Goal: Task Accomplishment & Management: Complete application form

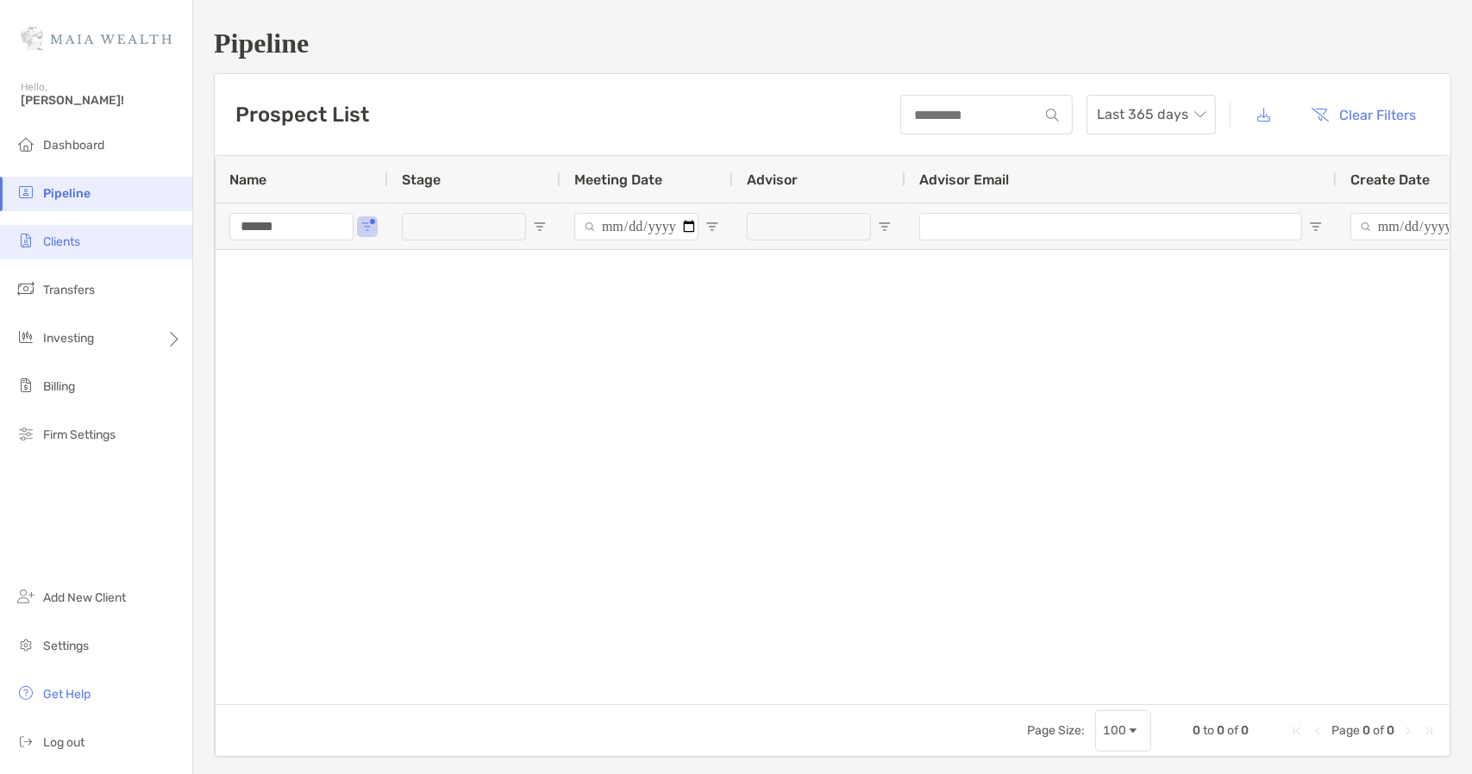
click at [53, 250] on li "Clients" at bounding box center [96, 242] width 192 height 34
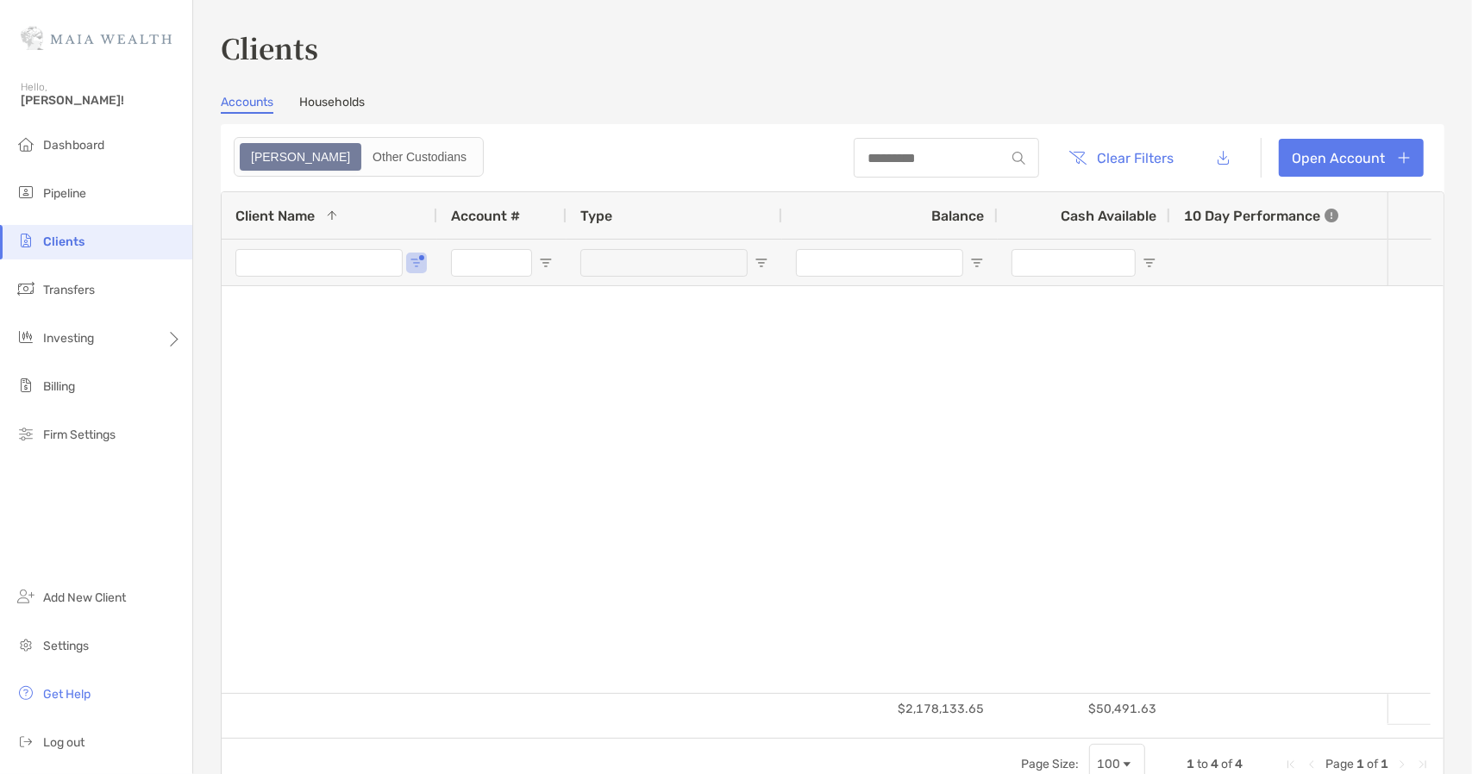
type input "*****"
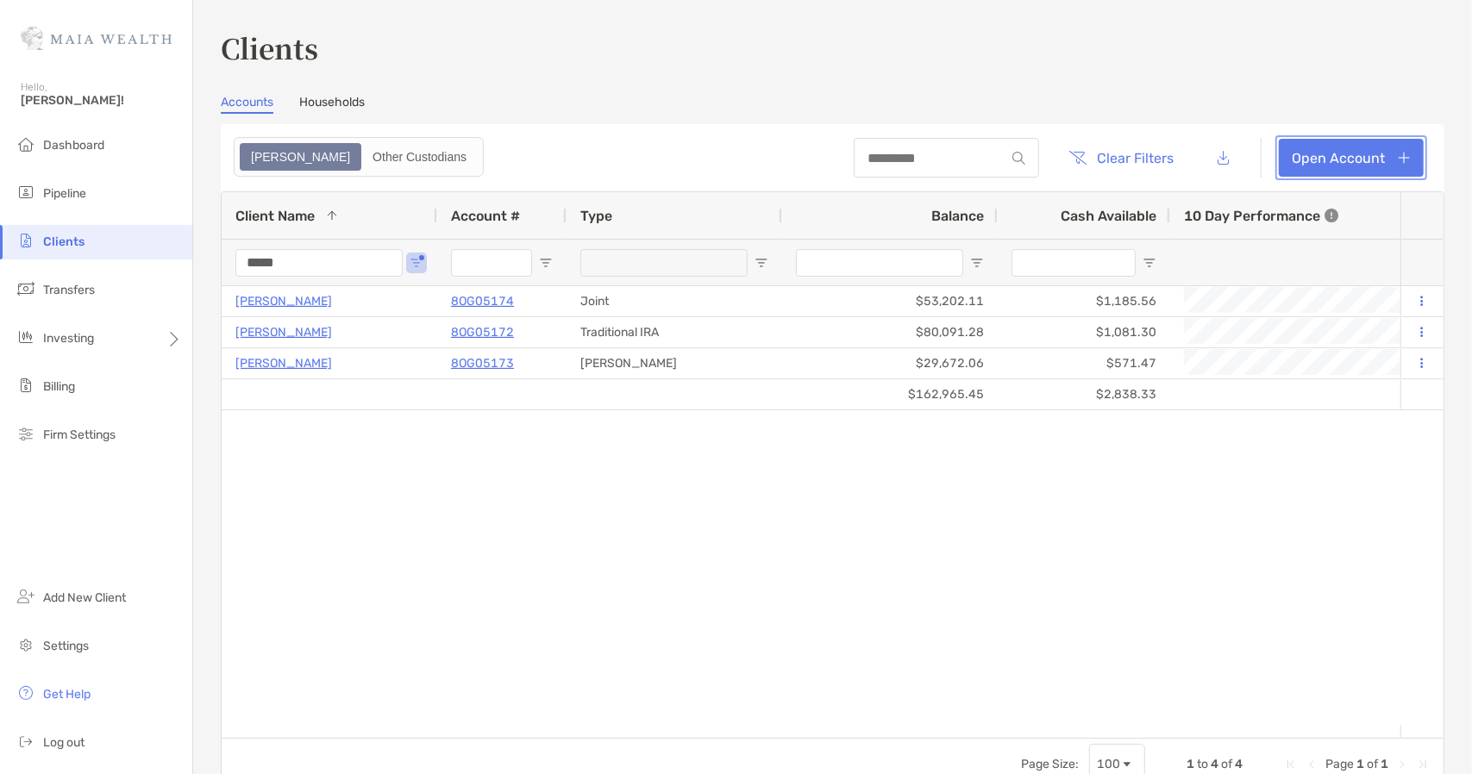
click at [1339, 147] on link "Open Account" at bounding box center [1351, 158] width 145 height 38
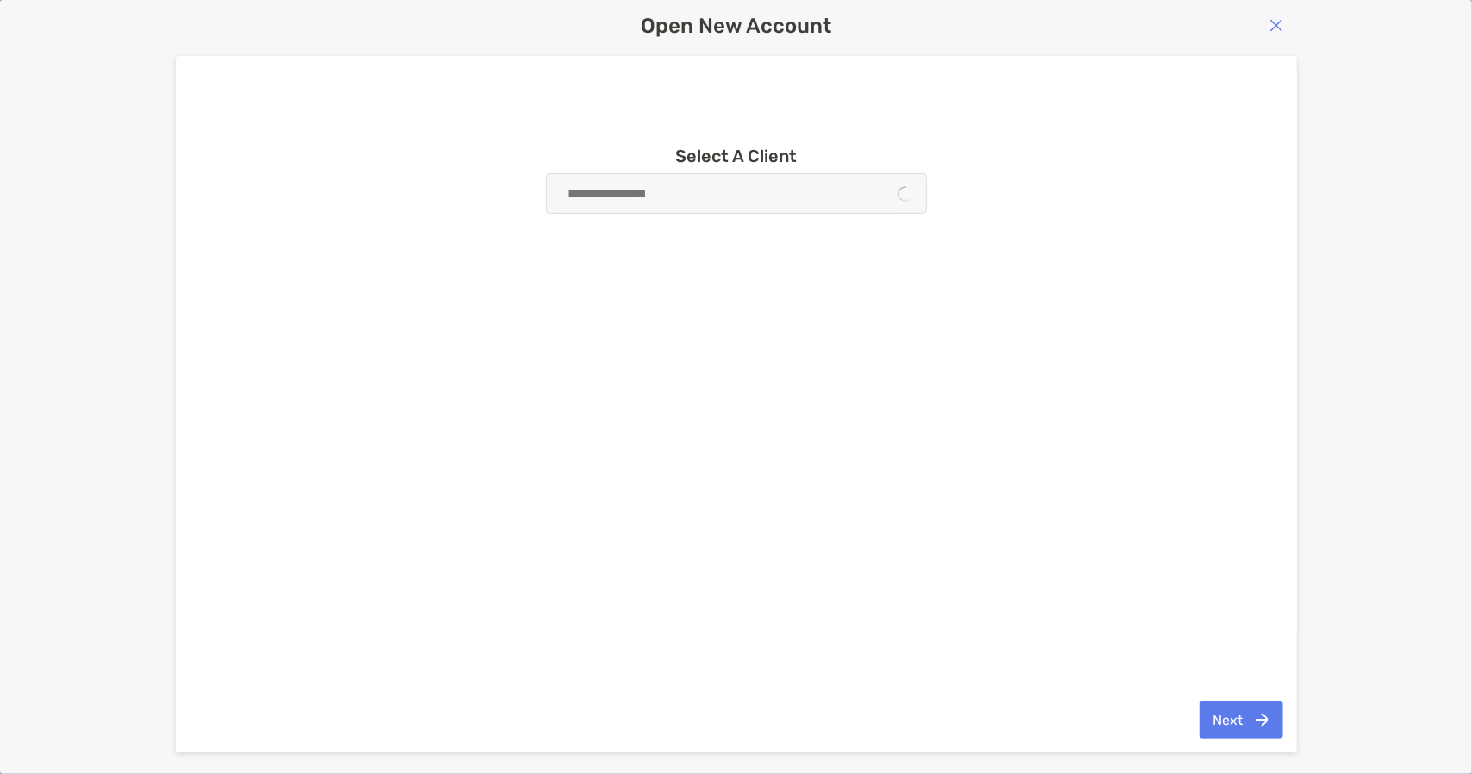
click at [668, 189] on div at bounding box center [736, 193] width 381 height 41
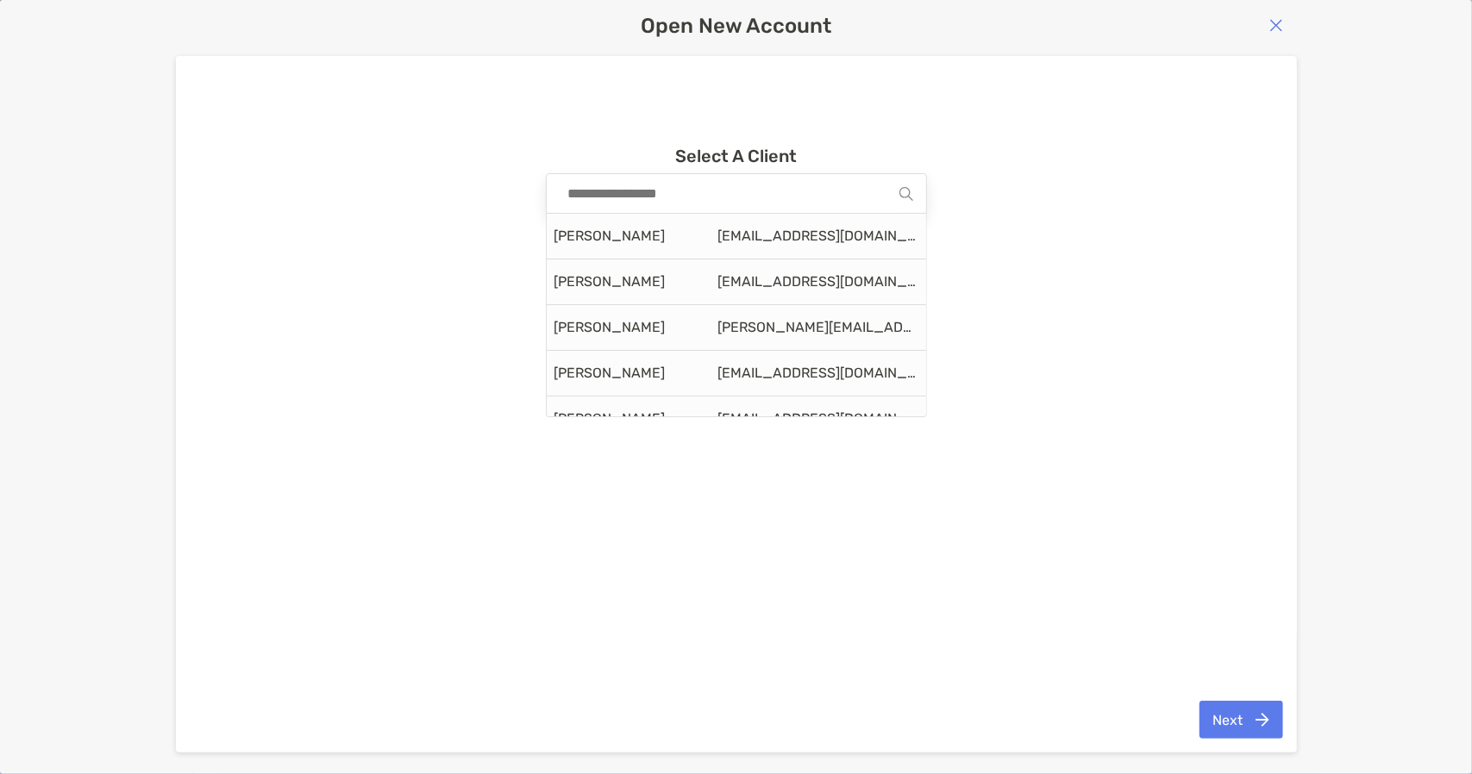
click at [714, 199] on input at bounding box center [730, 193] width 340 height 39
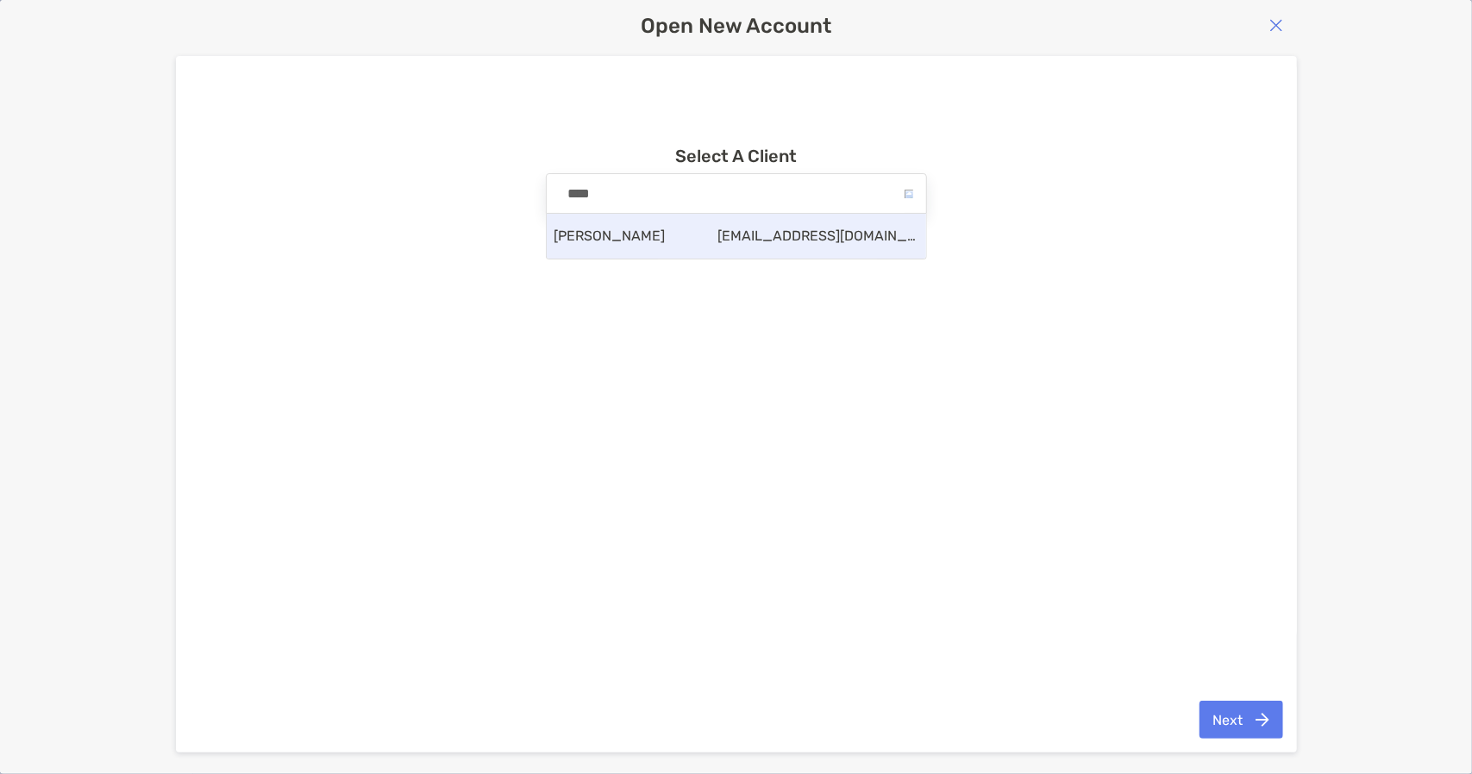
click at [641, 232] on span "[PERSON_NAME]" at bounding box center [609, 236] width 111 height 14
type input "**********"
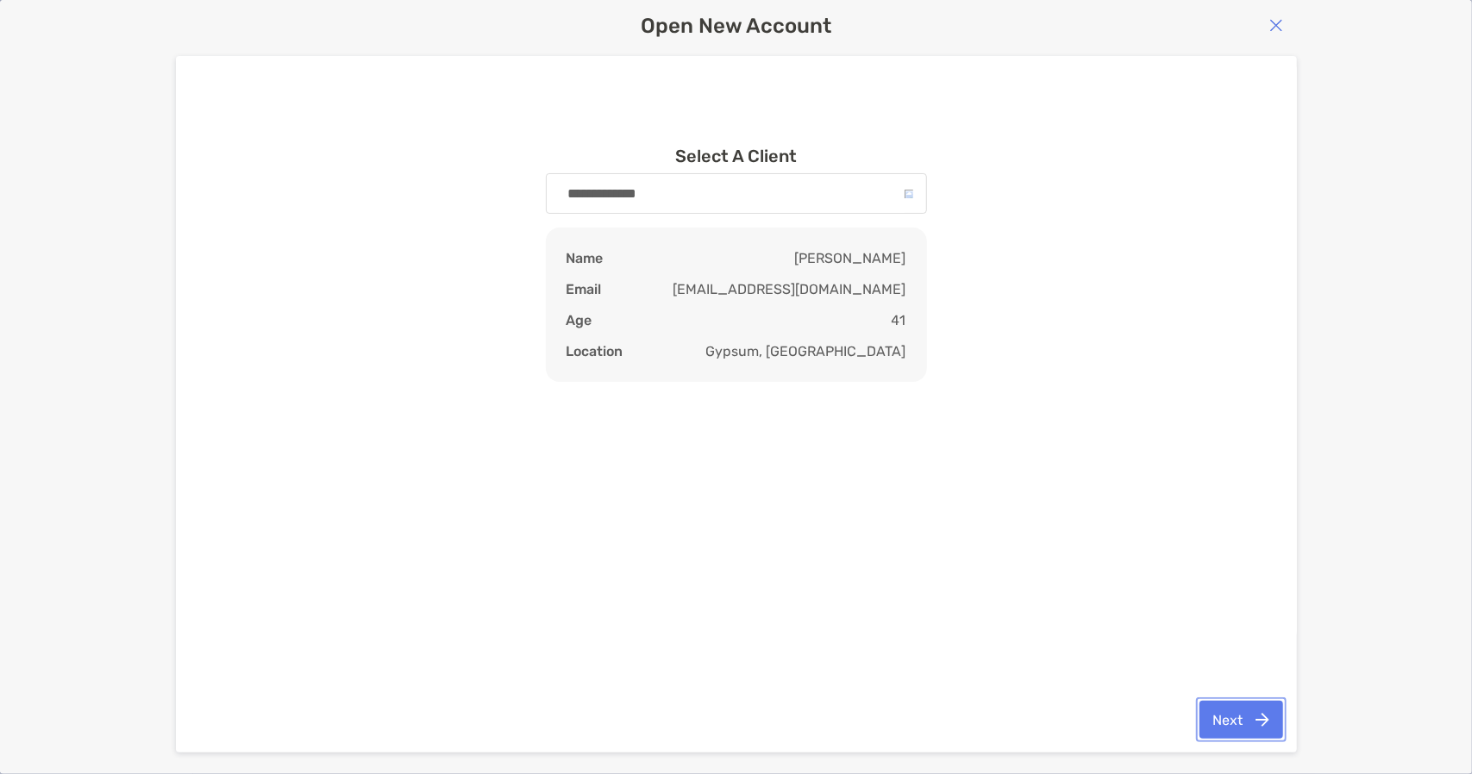
click at [1219, 720] on button "Next" at bounding box center [1241, 720] width 84 height 38
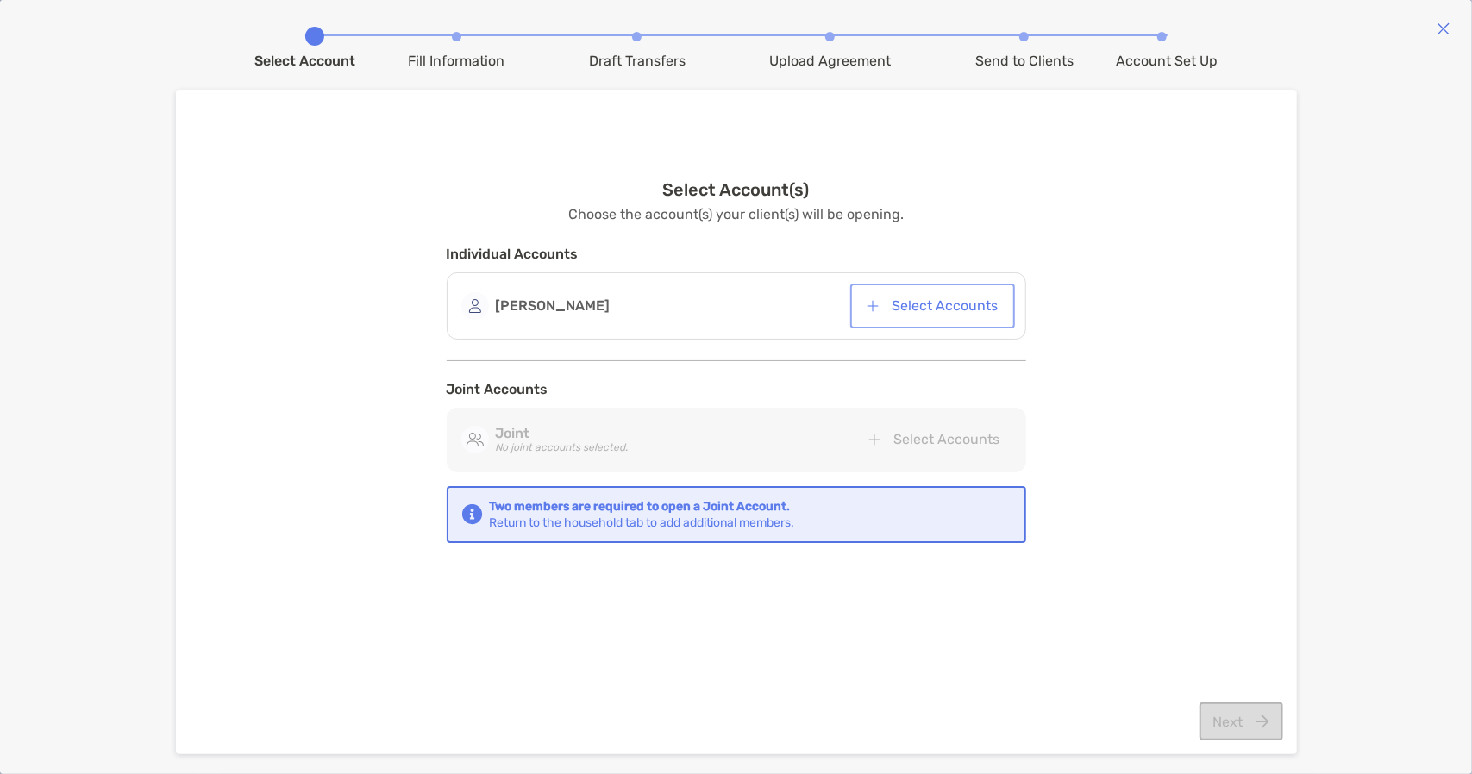
click at [926, 309] on button "Select Accounts" at bounding box center [933, 306] width 158 height 38
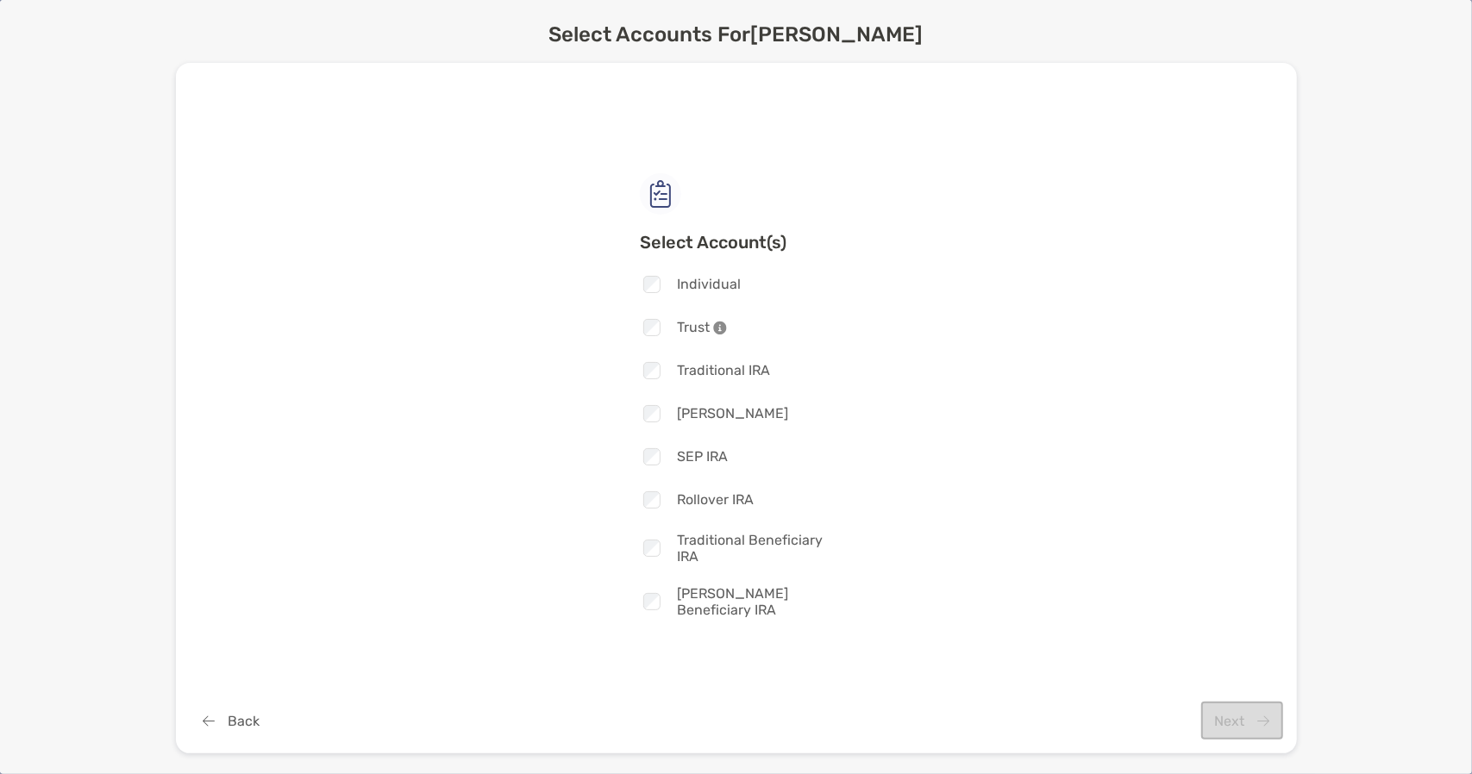
click at [683, 292] on span "Individual" at bounding box center [709, 284] width 64 height 16
click at [1254, 729] on button "Next" at bounding box center [1242, 721] width 82 height 38
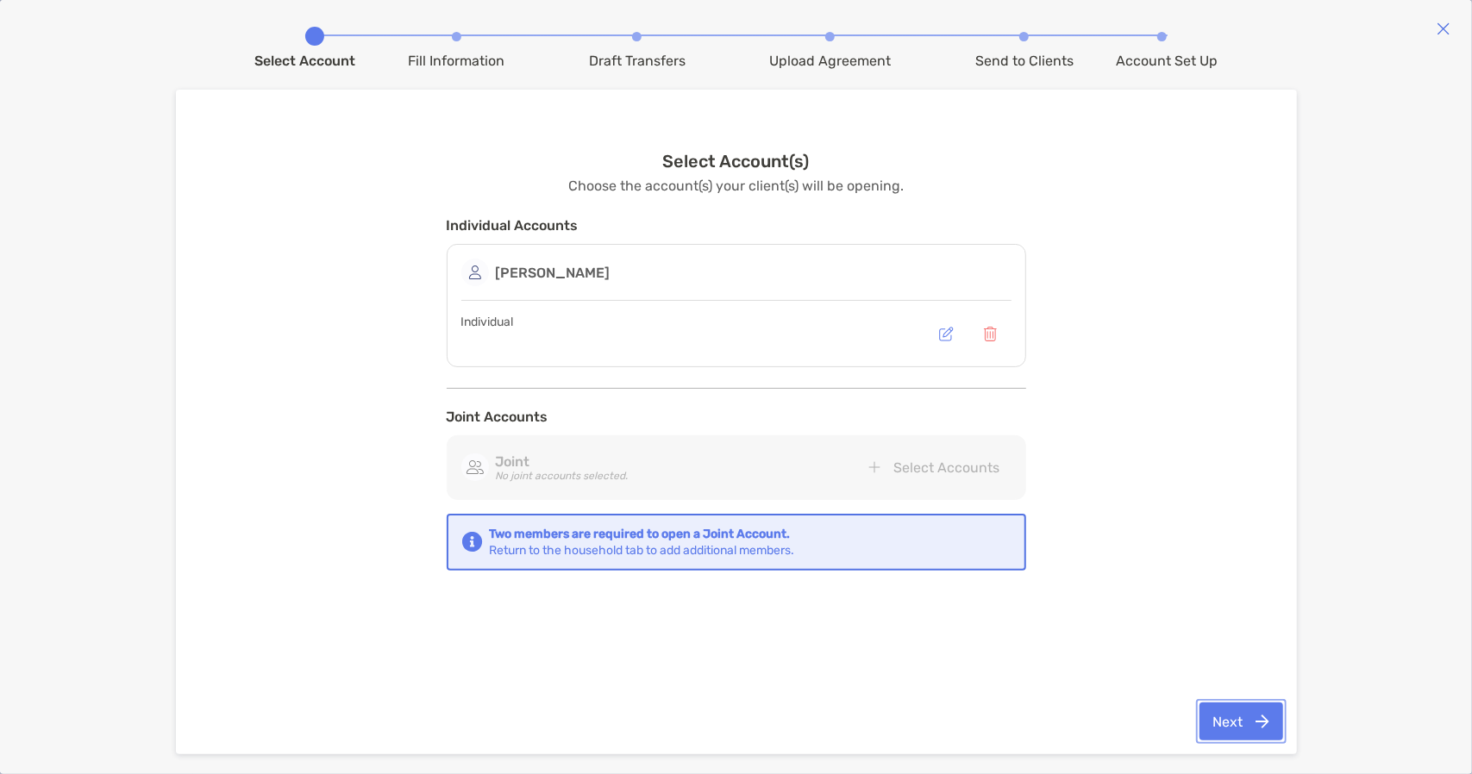
click at [1265, 713] on button "Next" at bounding box center [1241, 722] width 84 height 38
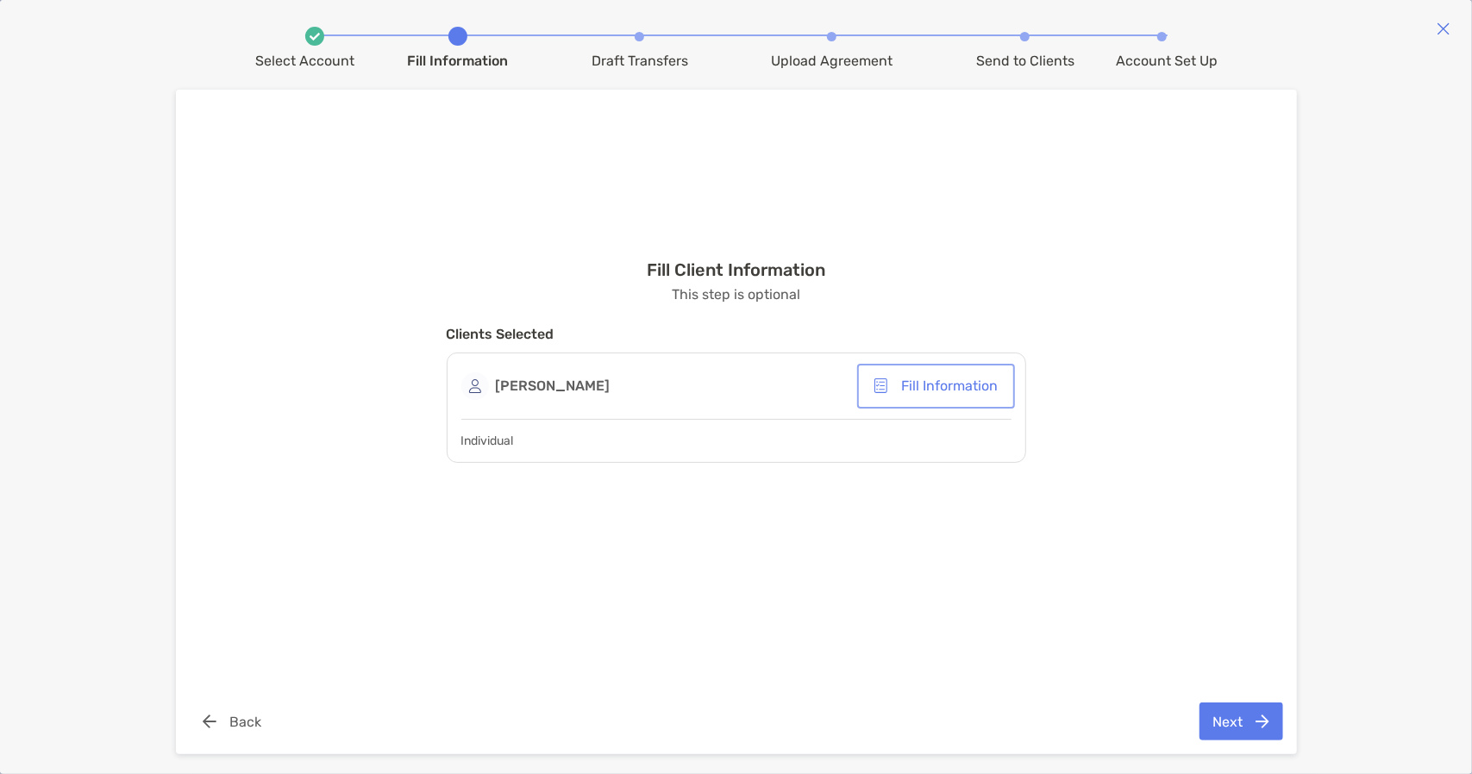
click at [945, 398] on button "Fill Information" at bounding box center [935, 386] width 151 height 38
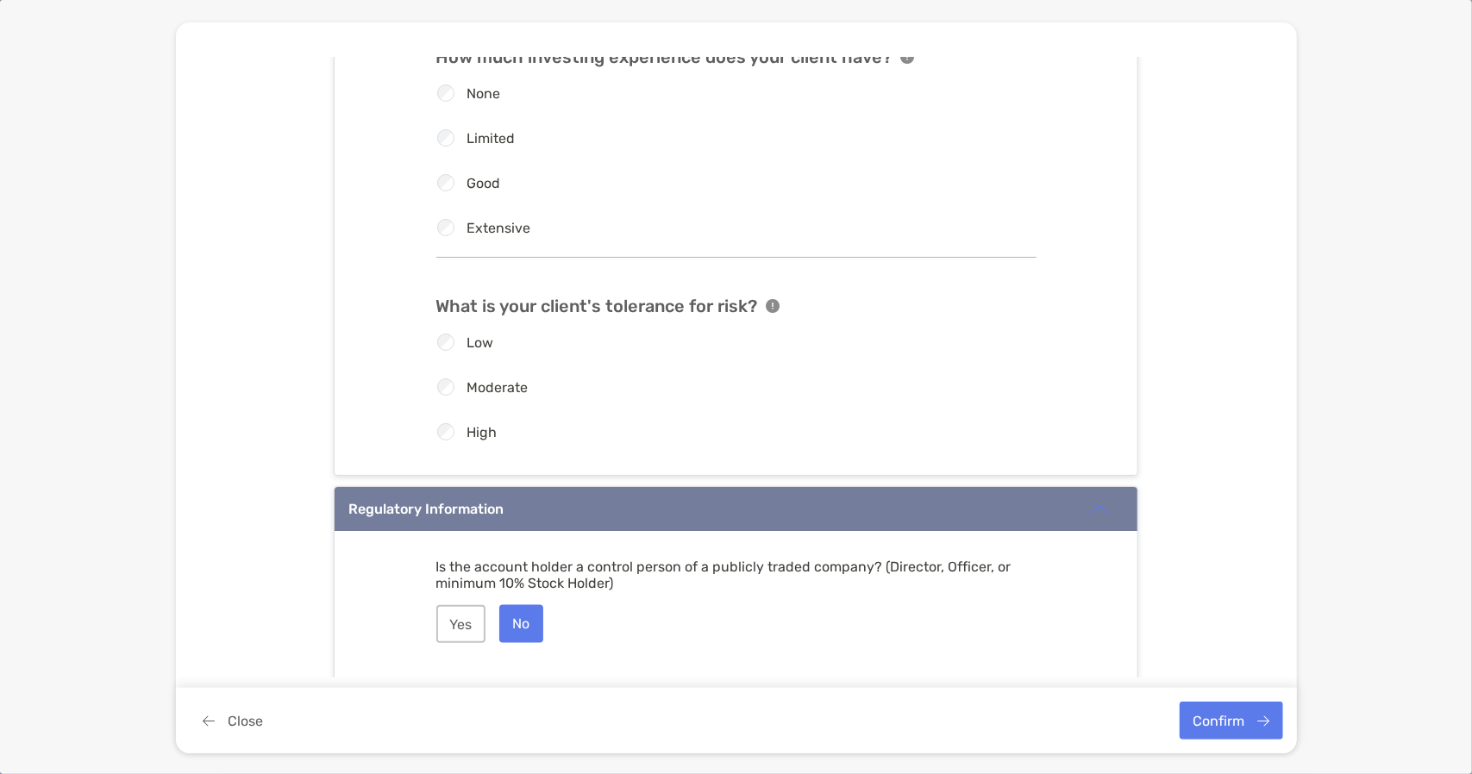
scroll to position [1853, 0]
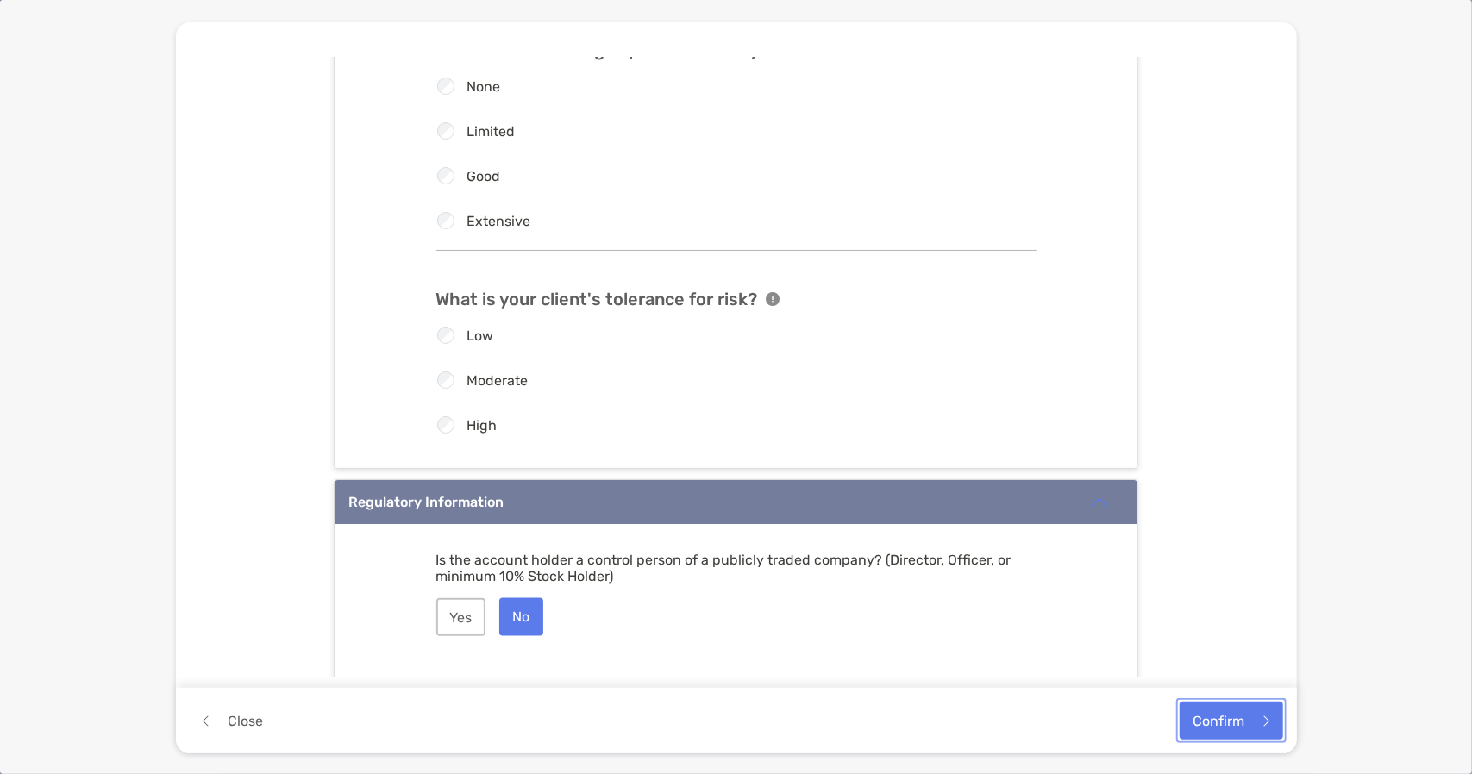
click at [1240, 723] on button "Confirm" at bounding box center [1230, 721] width 103 height 38
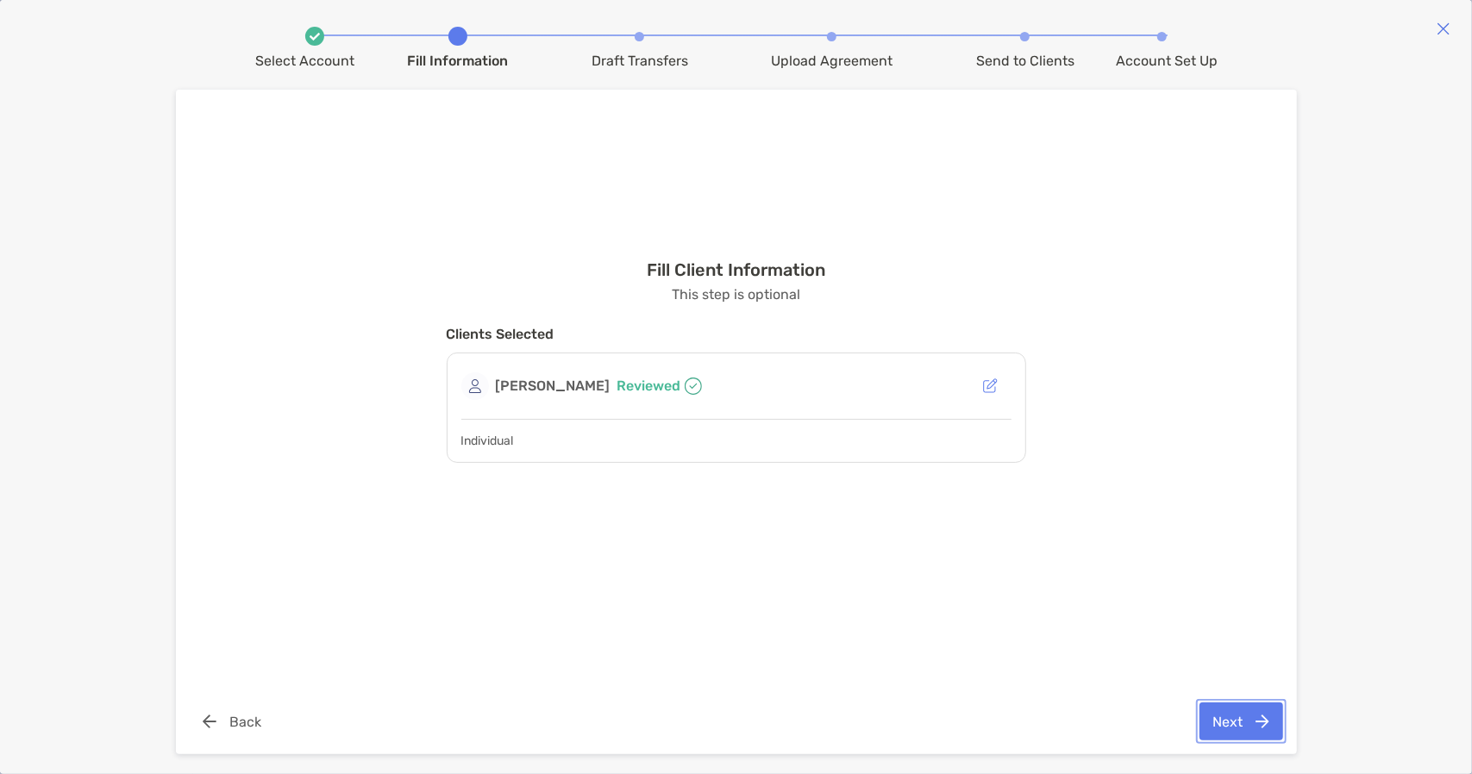
click at [1239, 704] on button "Next" at bounding box center [1241, 722] width 84 height 38
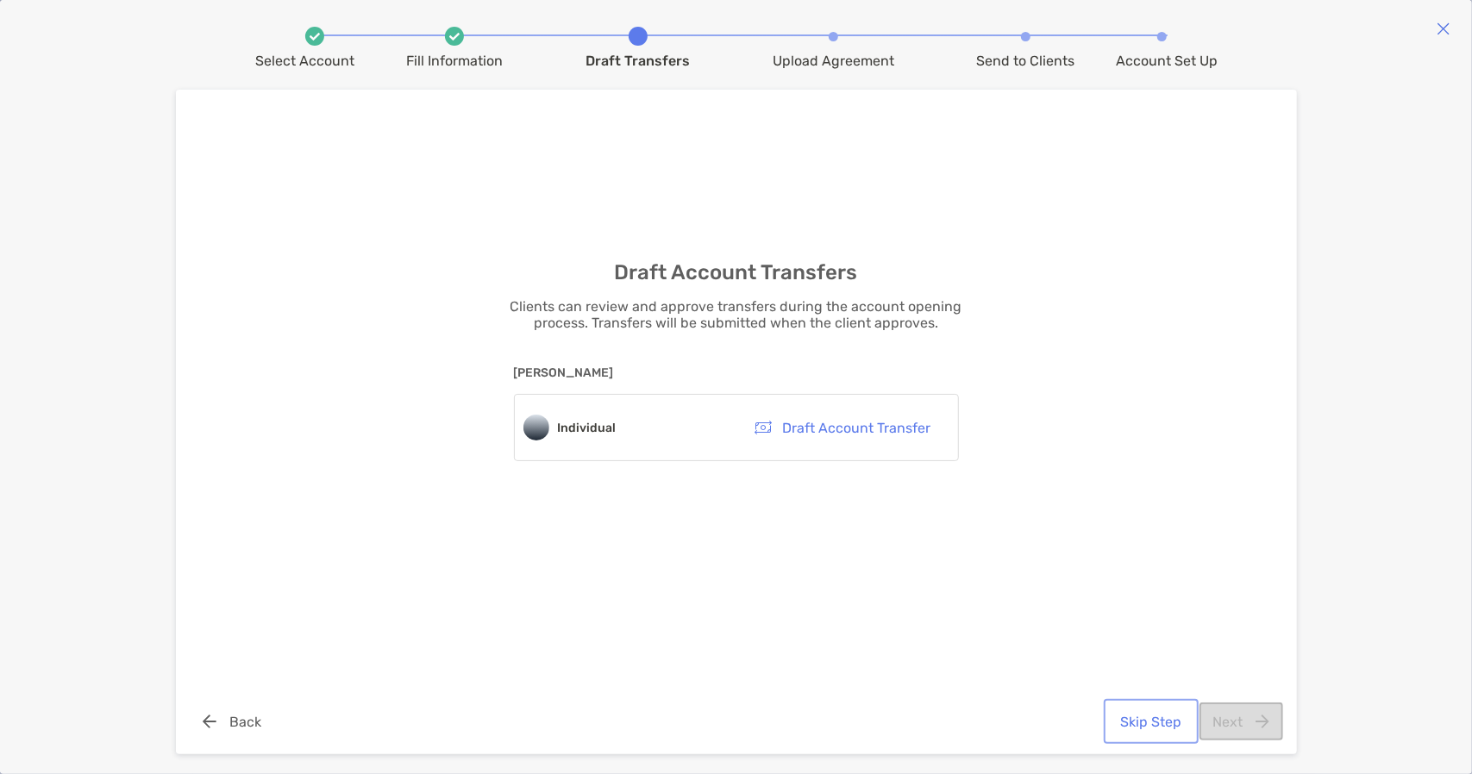
click at [1178, 725] on button "Skip Step" at bounding box center [1151, 722] width 88 height 38
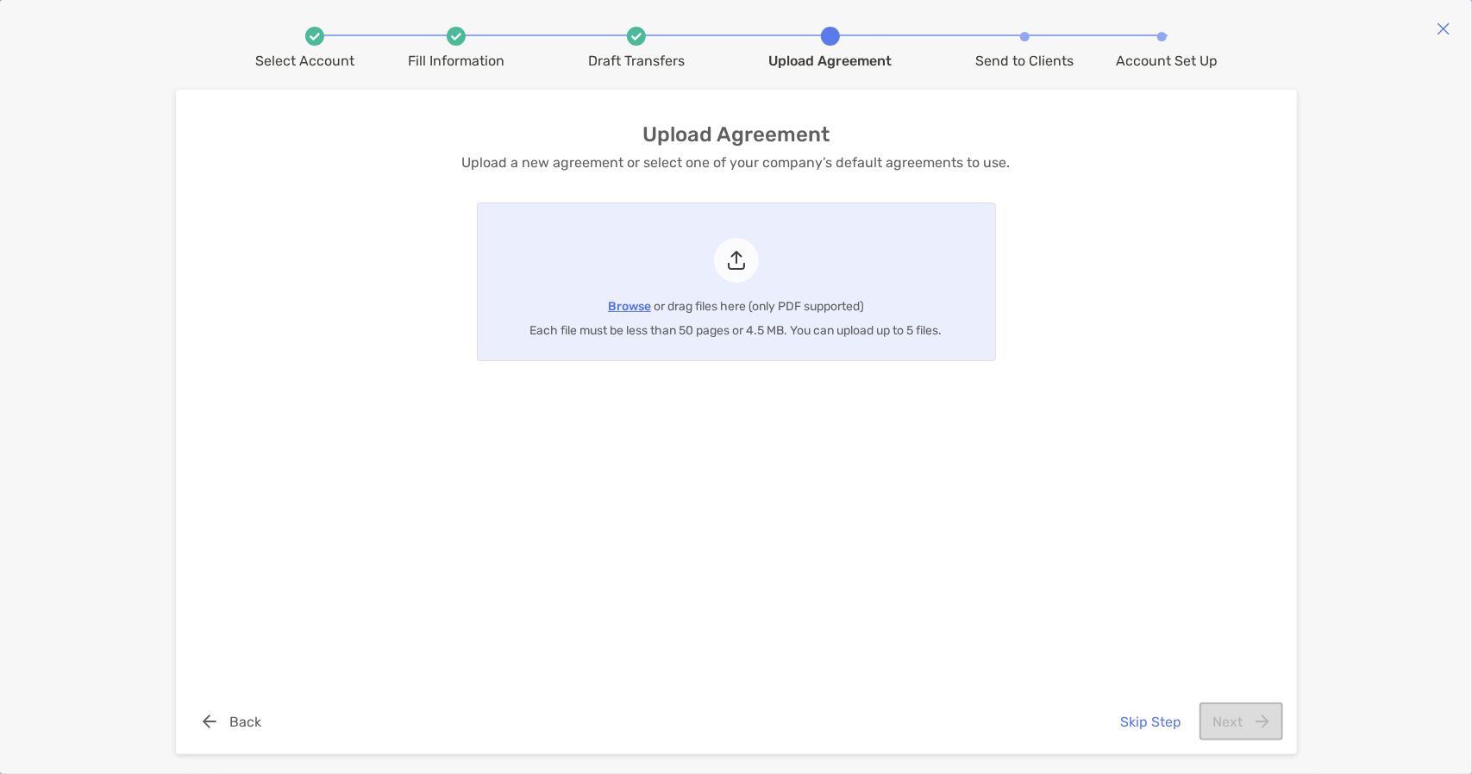
click at [625, 307] on span "Browse" at bounding box center [629, 306] width 43 height 15
click at [478, 307] on input "Browse or drag files here (only PDF supported) Each file must be less than 50 p…" at bounding box center [478, 281] width 0 height 157
click at [640, 307] on span "Browse" at bounding box center [629, 306] width 43 height 15
click at [478, 307] on input "Browse or drag files here (only PDF supported) Each file must be less than 50 p…" at bounding box center [478, 281] width 0 height 157
click at [1259, 723] on button "Next" at bounding box center [1241, 722] width 84 height 38
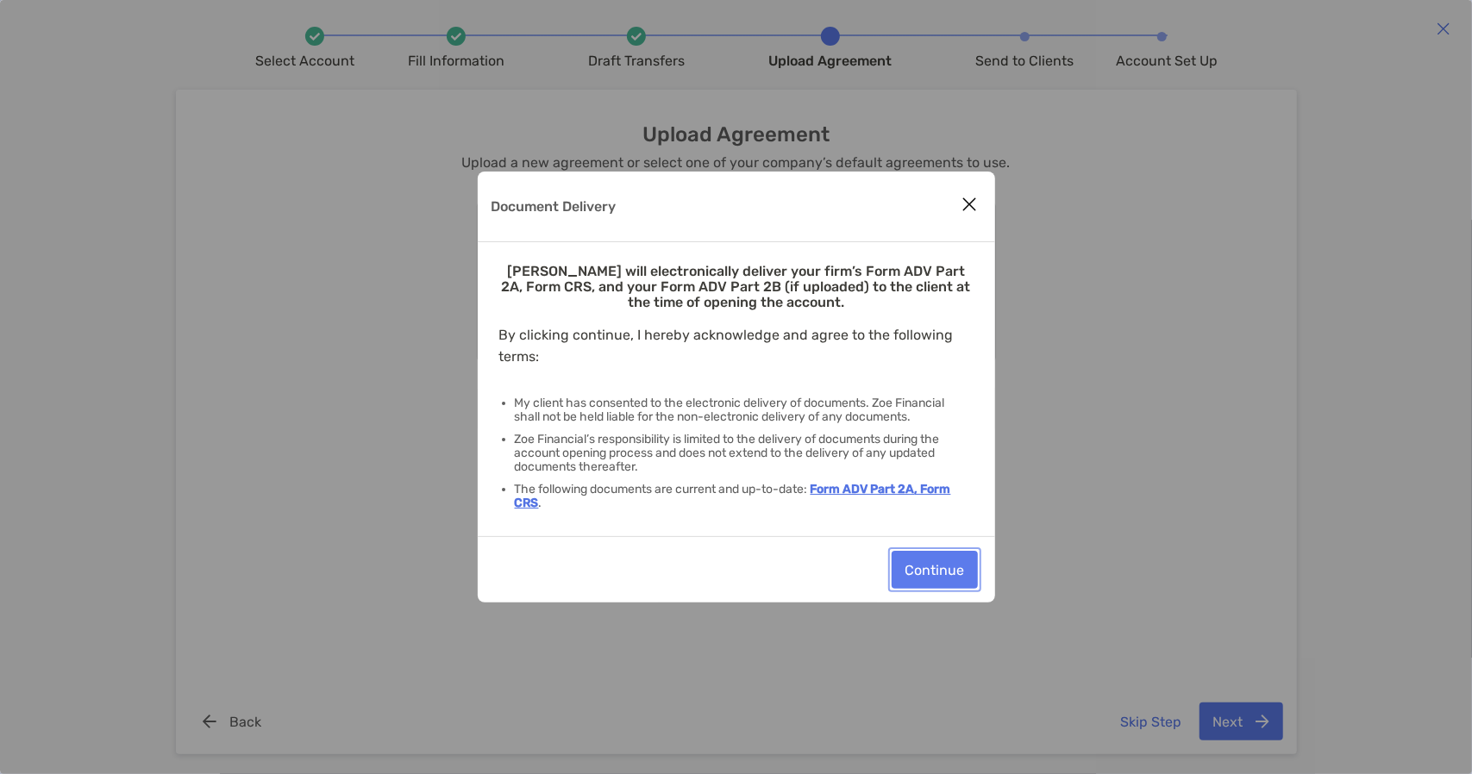
click at [947, 561] on button "Continue" at bounding box center [934, 570] width 86 height 38
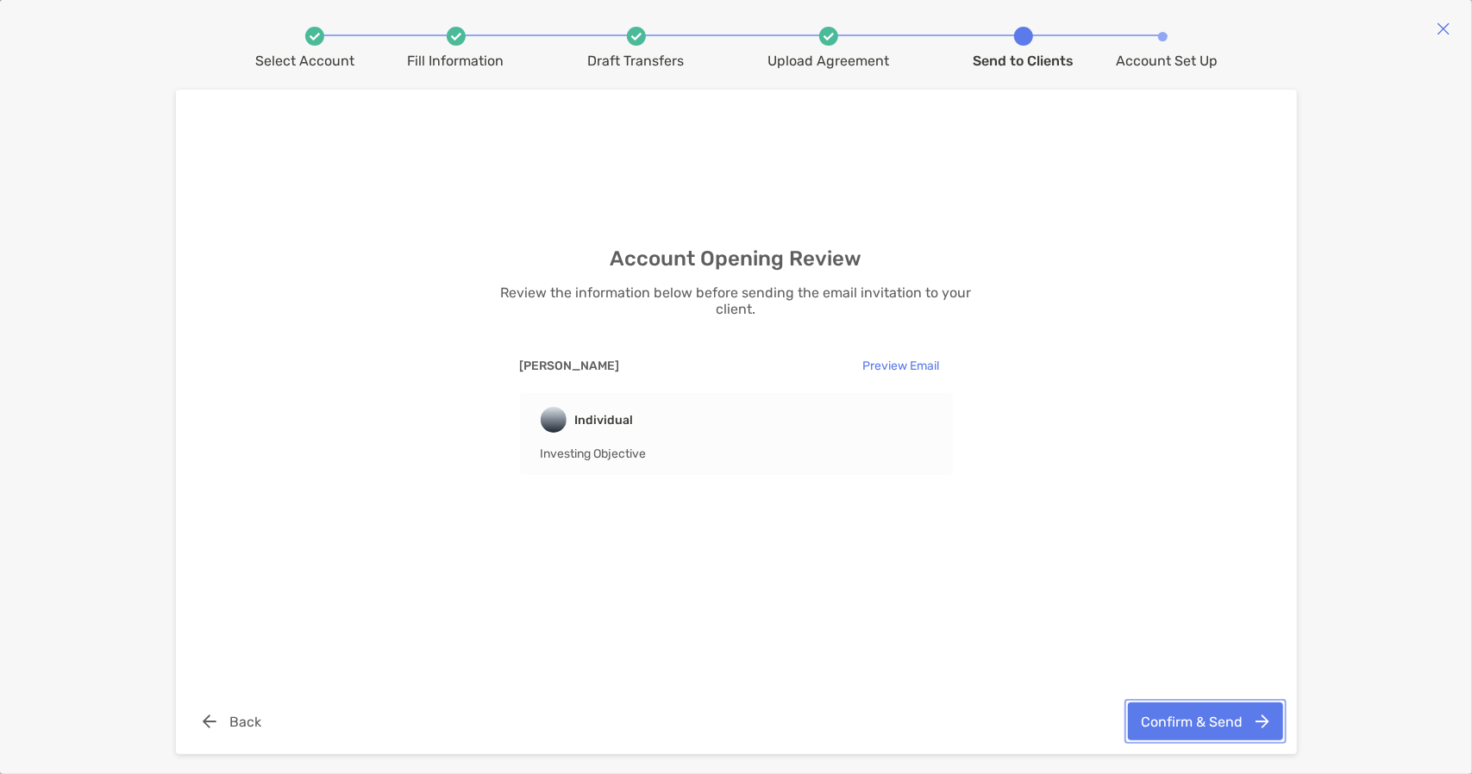
click at [1197, 718] on button "Confirm & Send" at bounding box center [1205, 722] width 155 height 38
click at [610, 466] on div "Individual Investing Objective" at bounding box center [736, 434] width 433 height 82
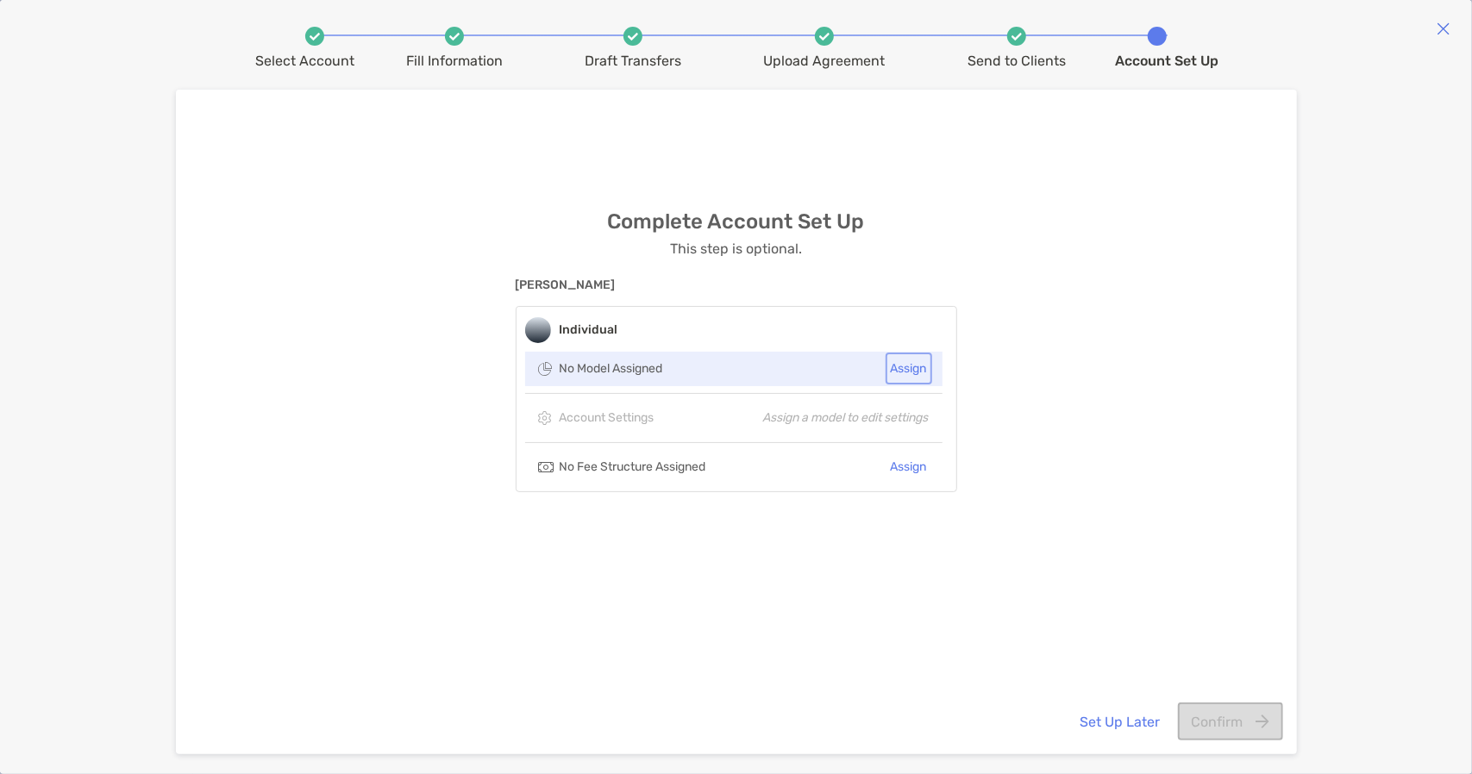
click at [916, 366] on button "Assign" at bounding box center [909, 368] width 40 height 25
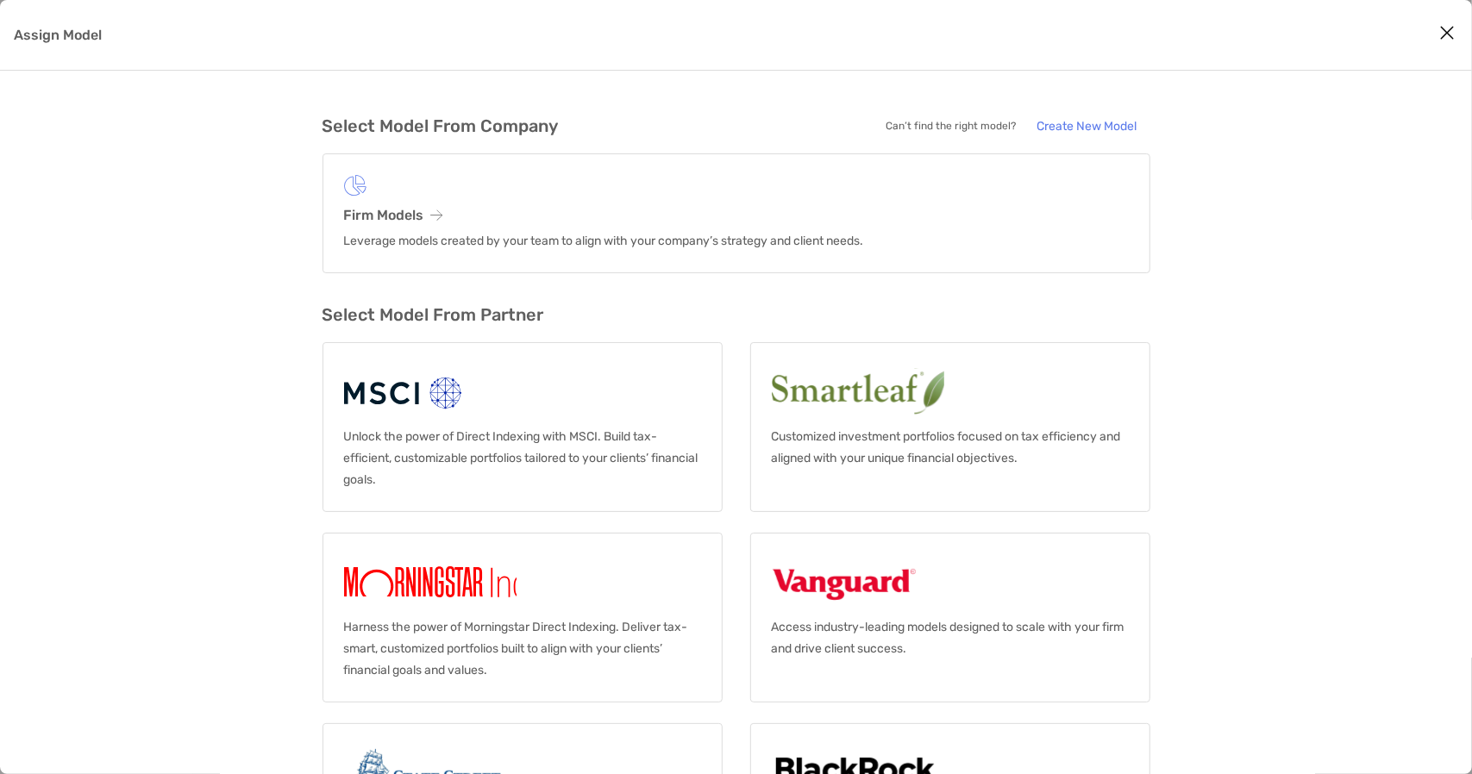
scroll to position [122, 0]
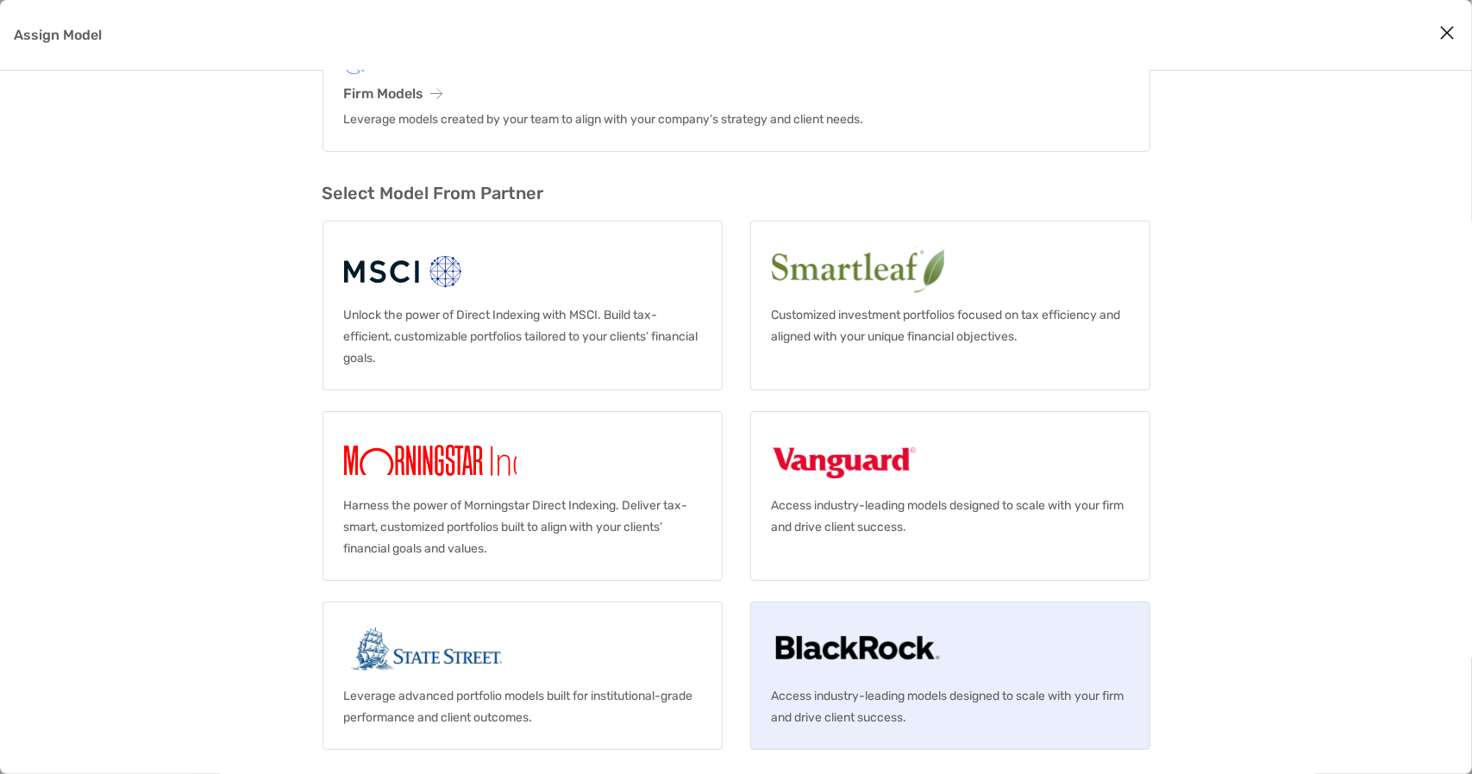
click at [904, 679] on link "Access industry-leading models designed to scale with your firm and drive clien…" at bounding box center [950, 676] width 400 height 148
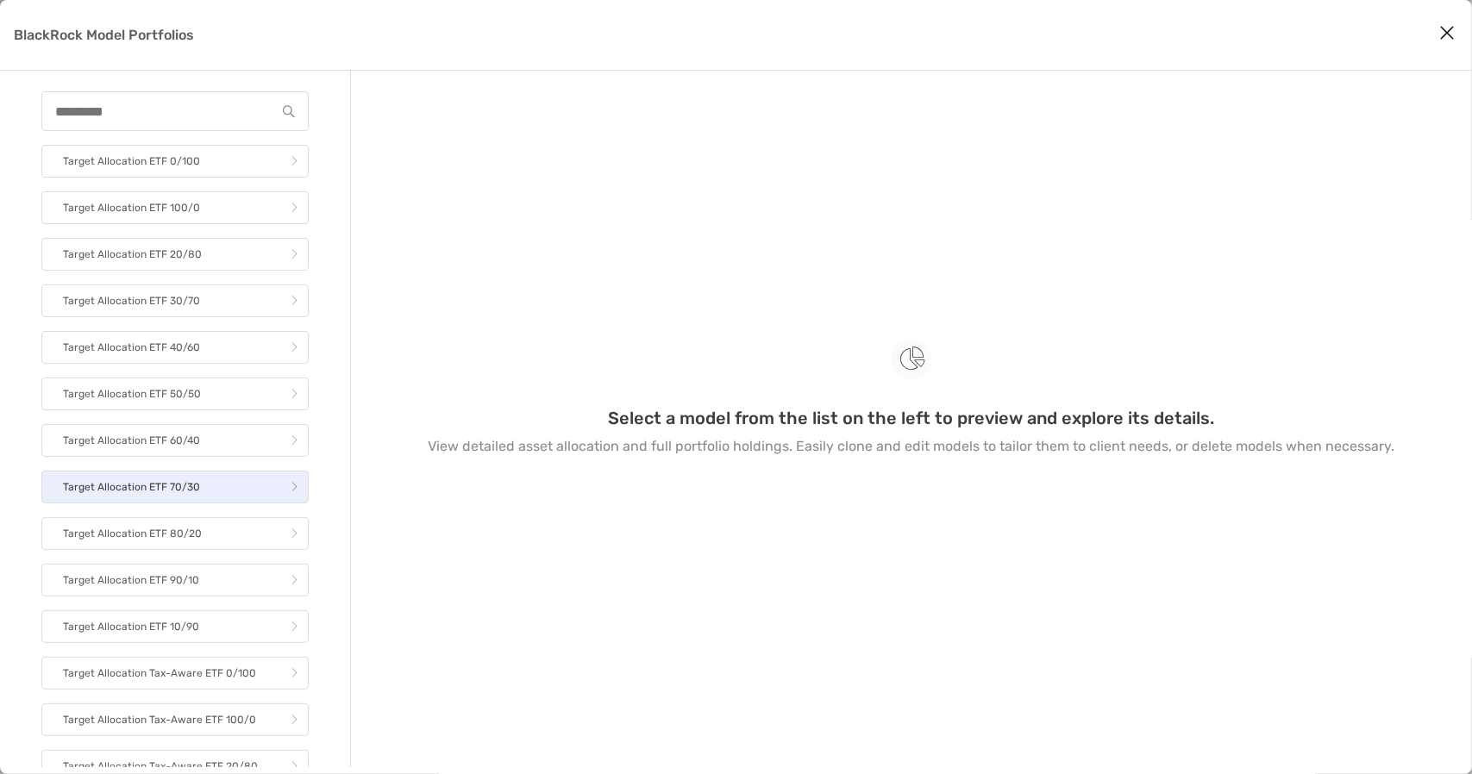
click at [214, 475] on link "Target Allocation ETF 70/30" at bounding box center [174, 487] width 267 height 33
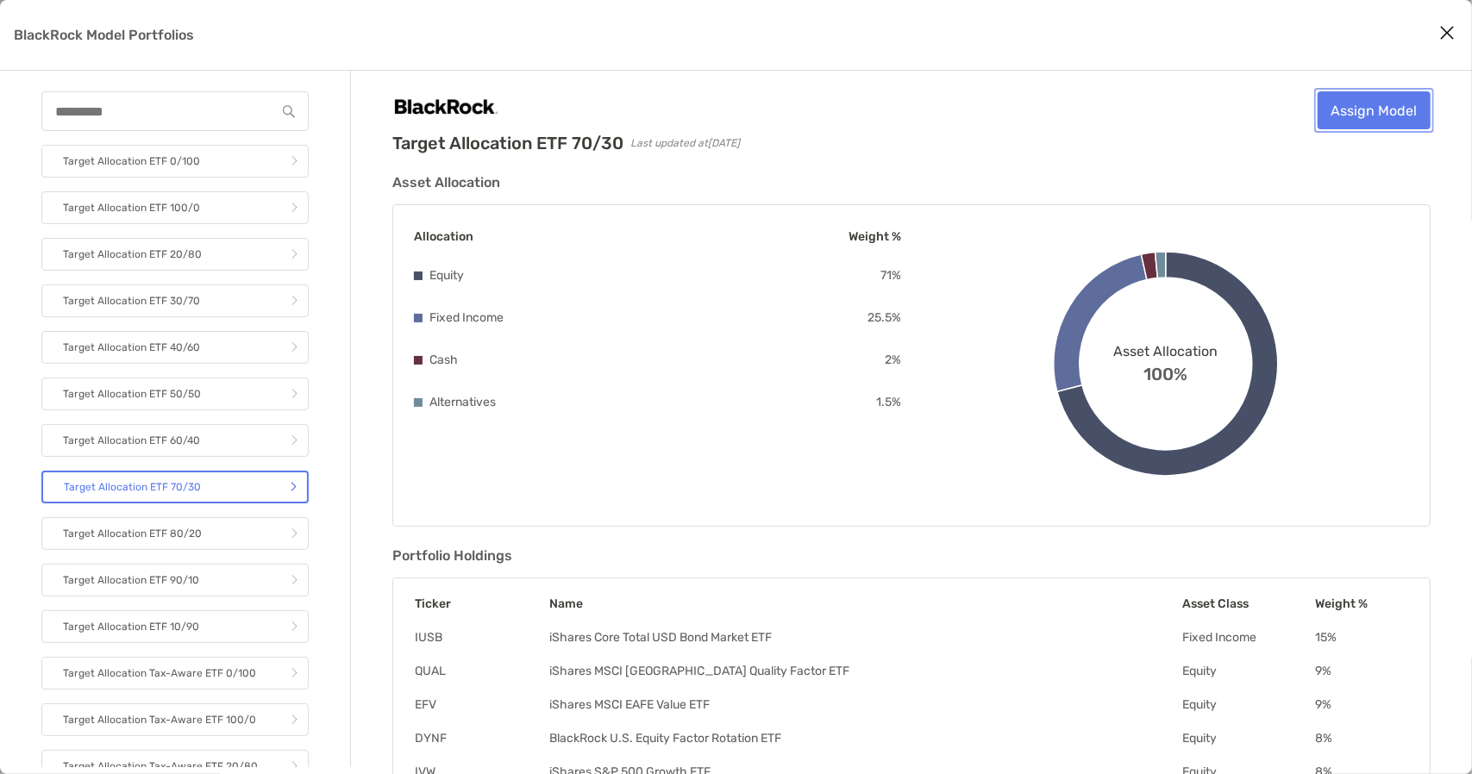
click at [1386, 111] on link "Assign Model" at bounding box center [1373, 110] width 113 height 38
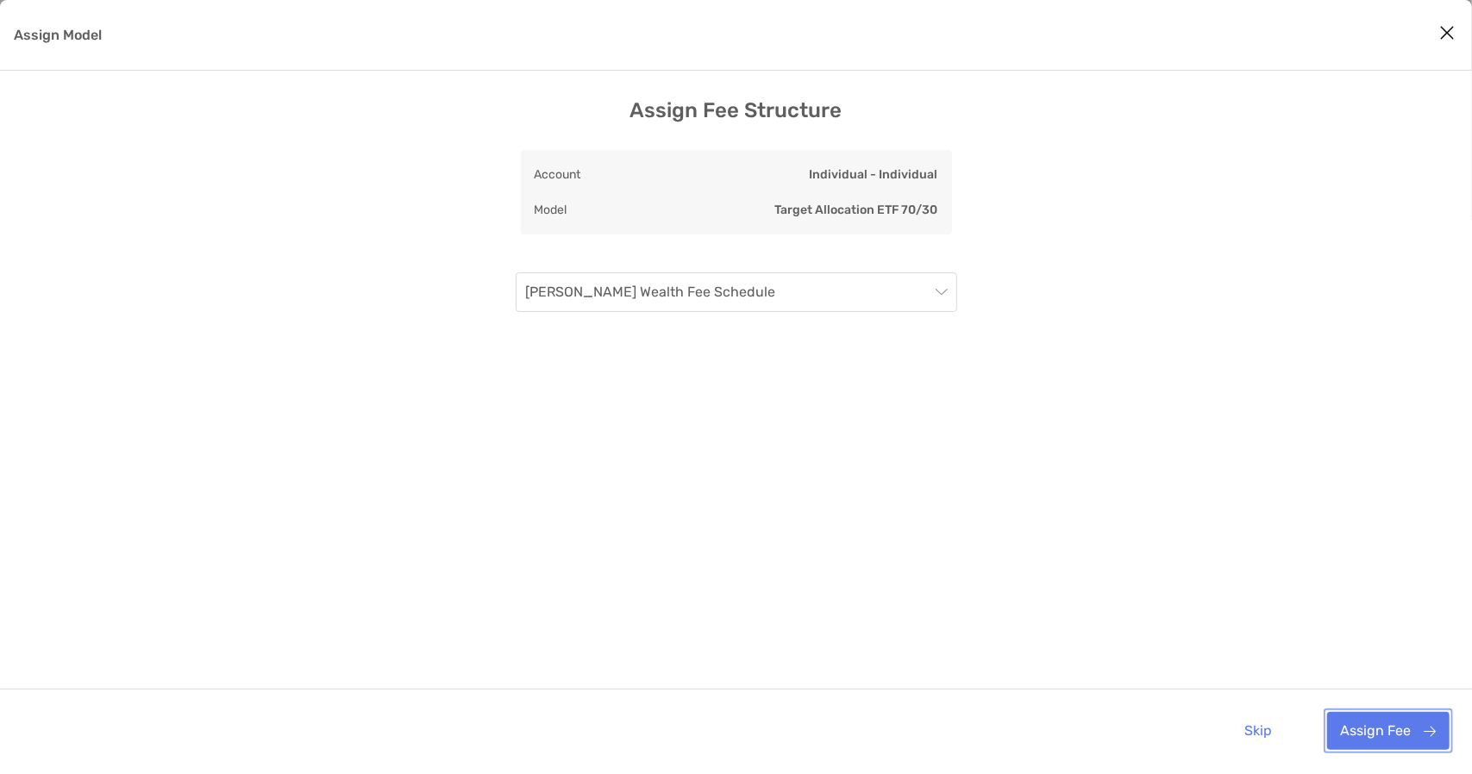
click at [1373, 734] on button "Assign Fee" at bounding box center [1388, 731] width 122 height 38
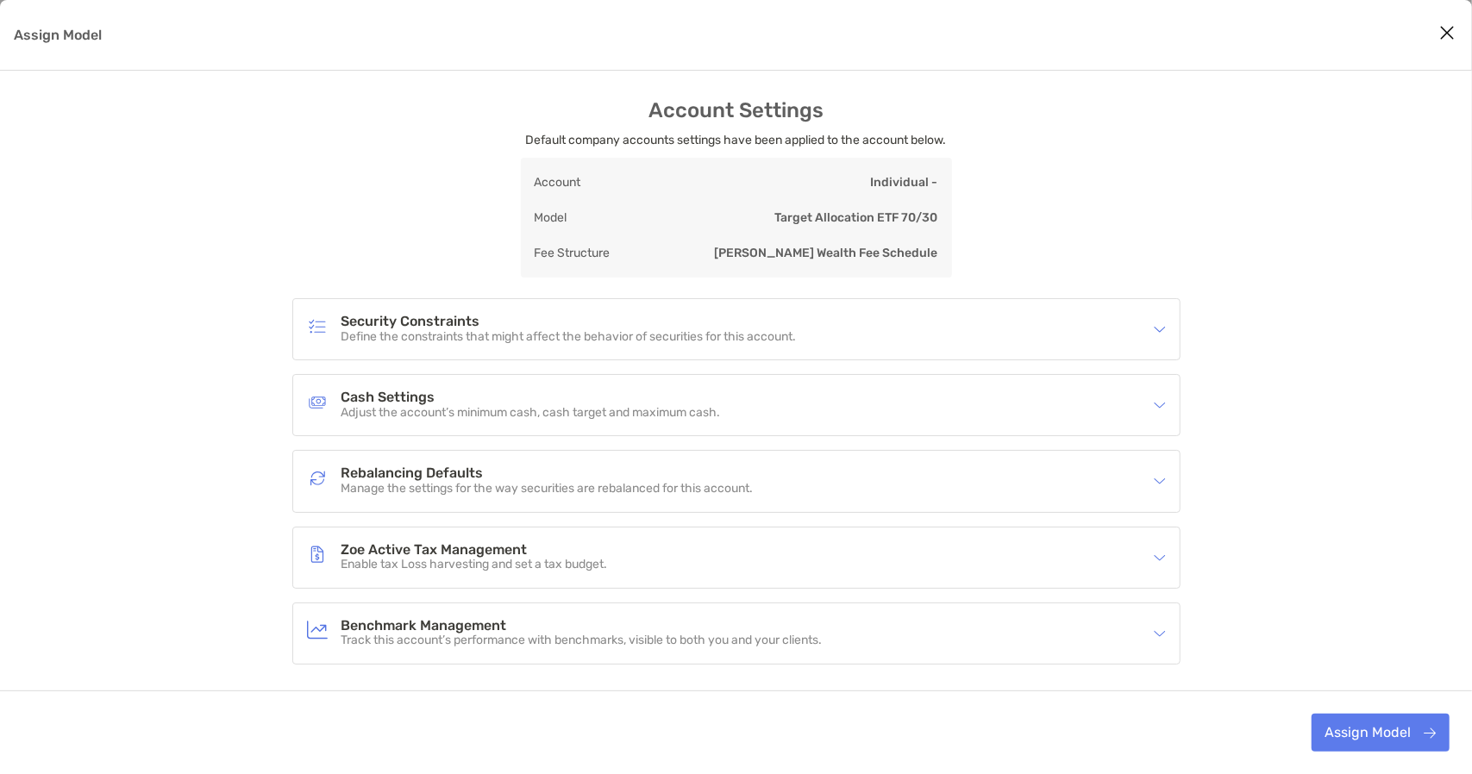
click at [464, 491] on p "Manage the settings for the way securities are rebalanced for this account." at bounding box center [547, 489] width 412 height 15
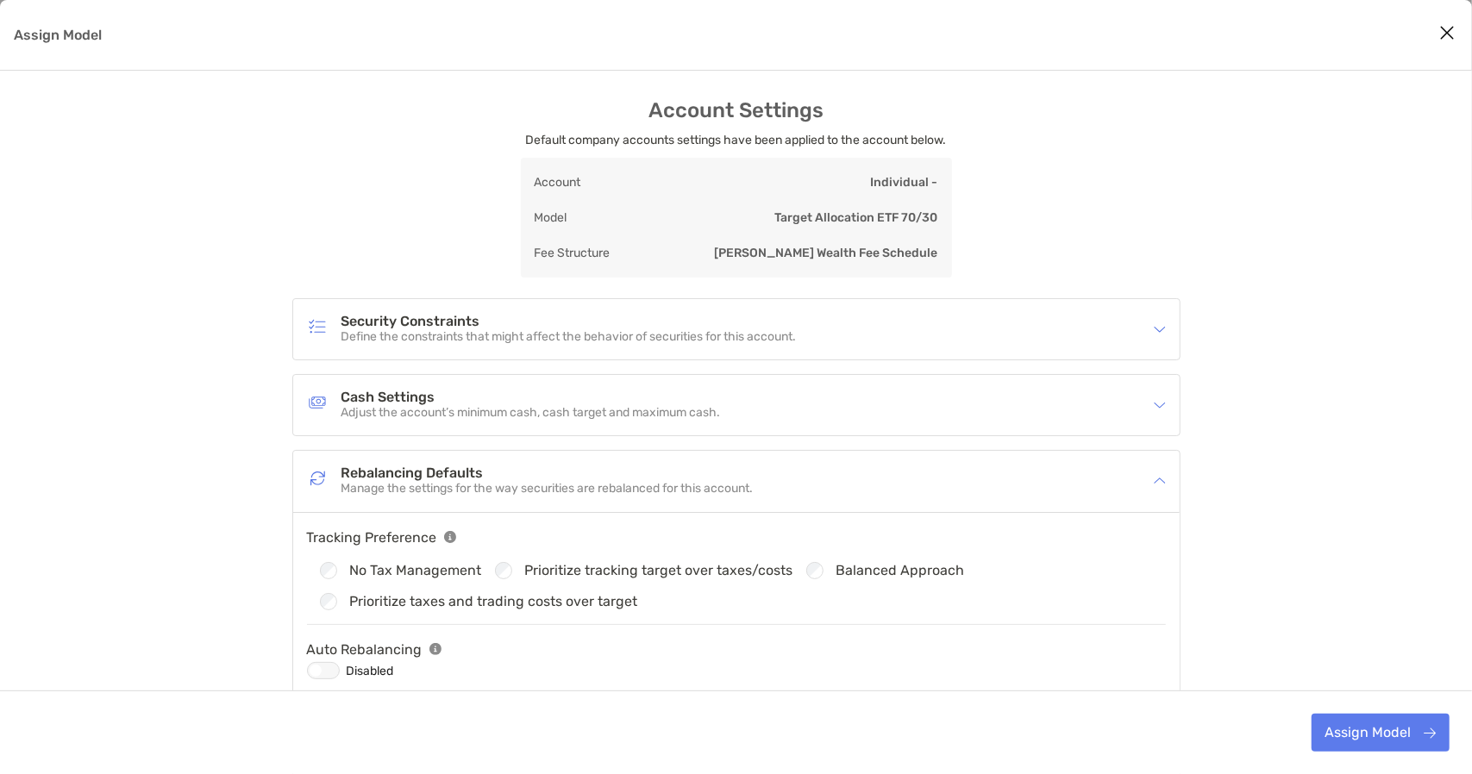
click at [321, 672] on div "Assign Model" at bounding box center [323, 670] width 33 height 17
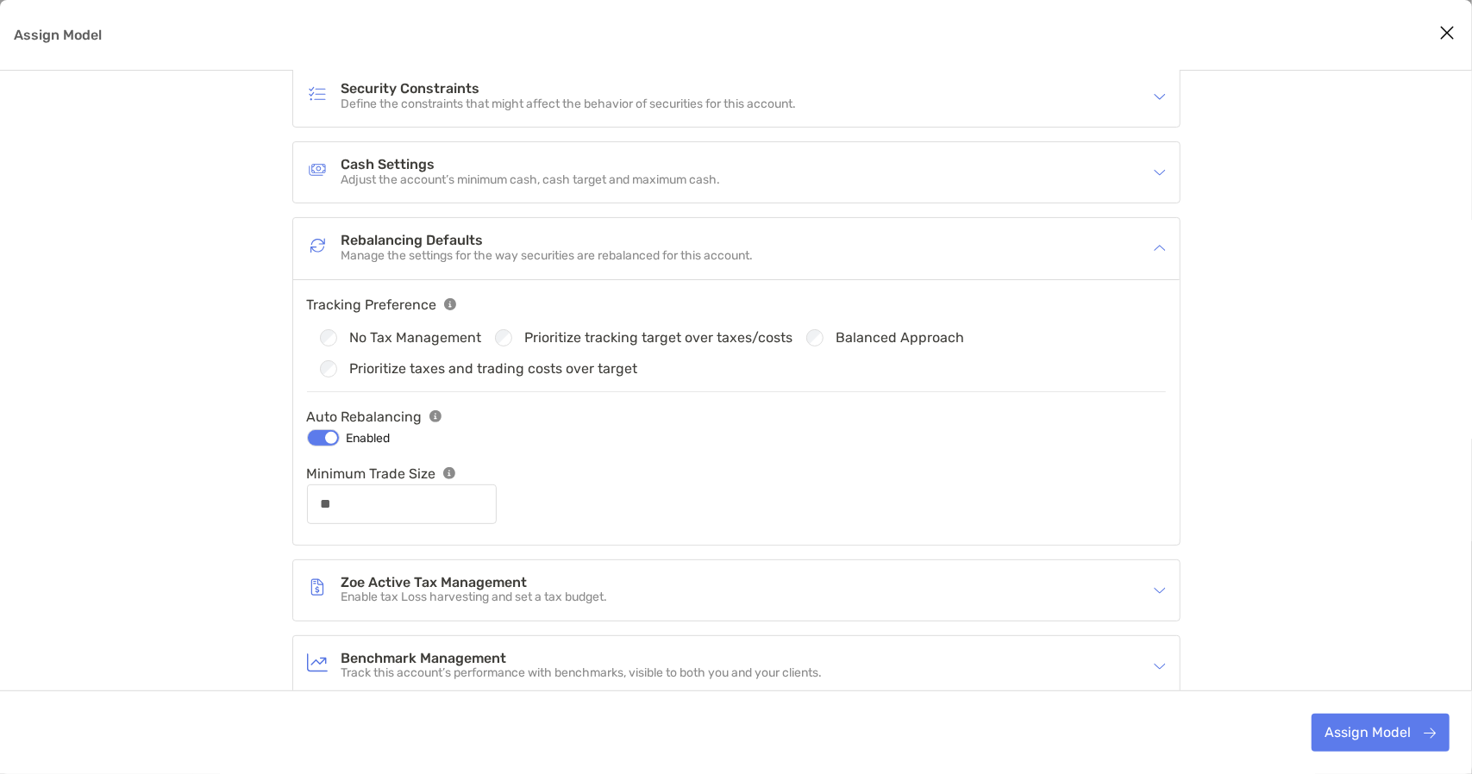
scroll to position [192, 0]
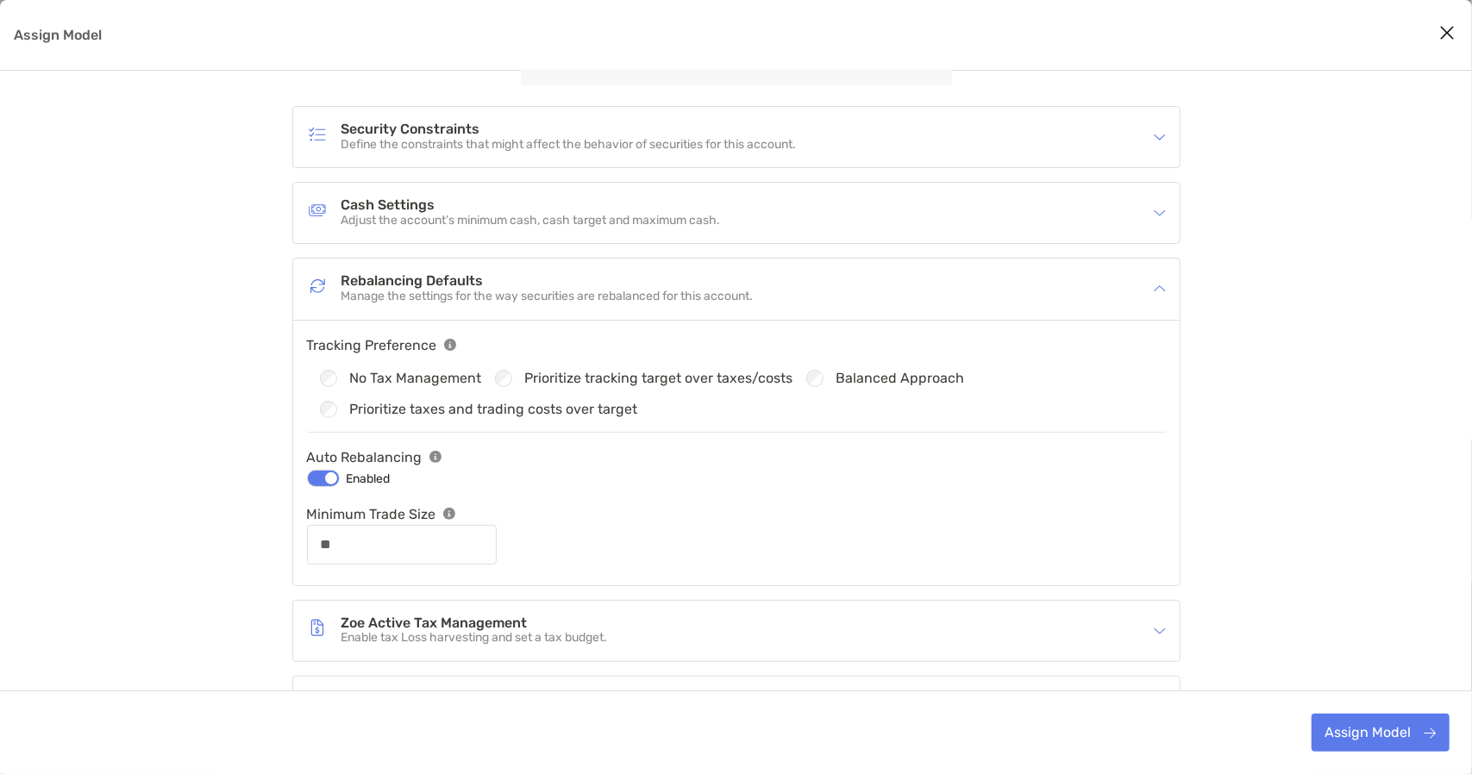
click at [593, 234] on div "Cash Settings Adjust the account’s minimum cash, cash target and maximum cash." at bounding box center [736, 213] width 886 height 60
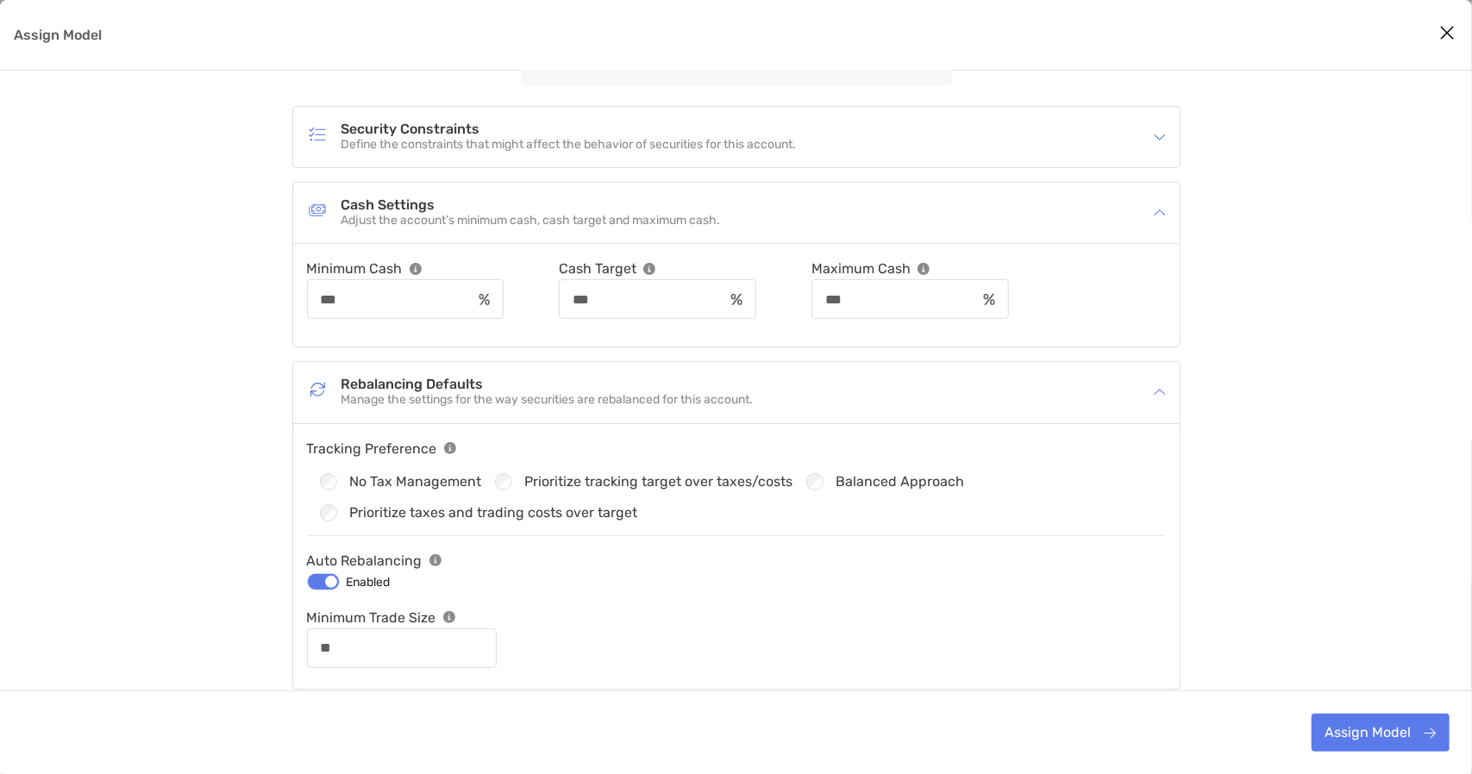
scroll to position [432, 0]
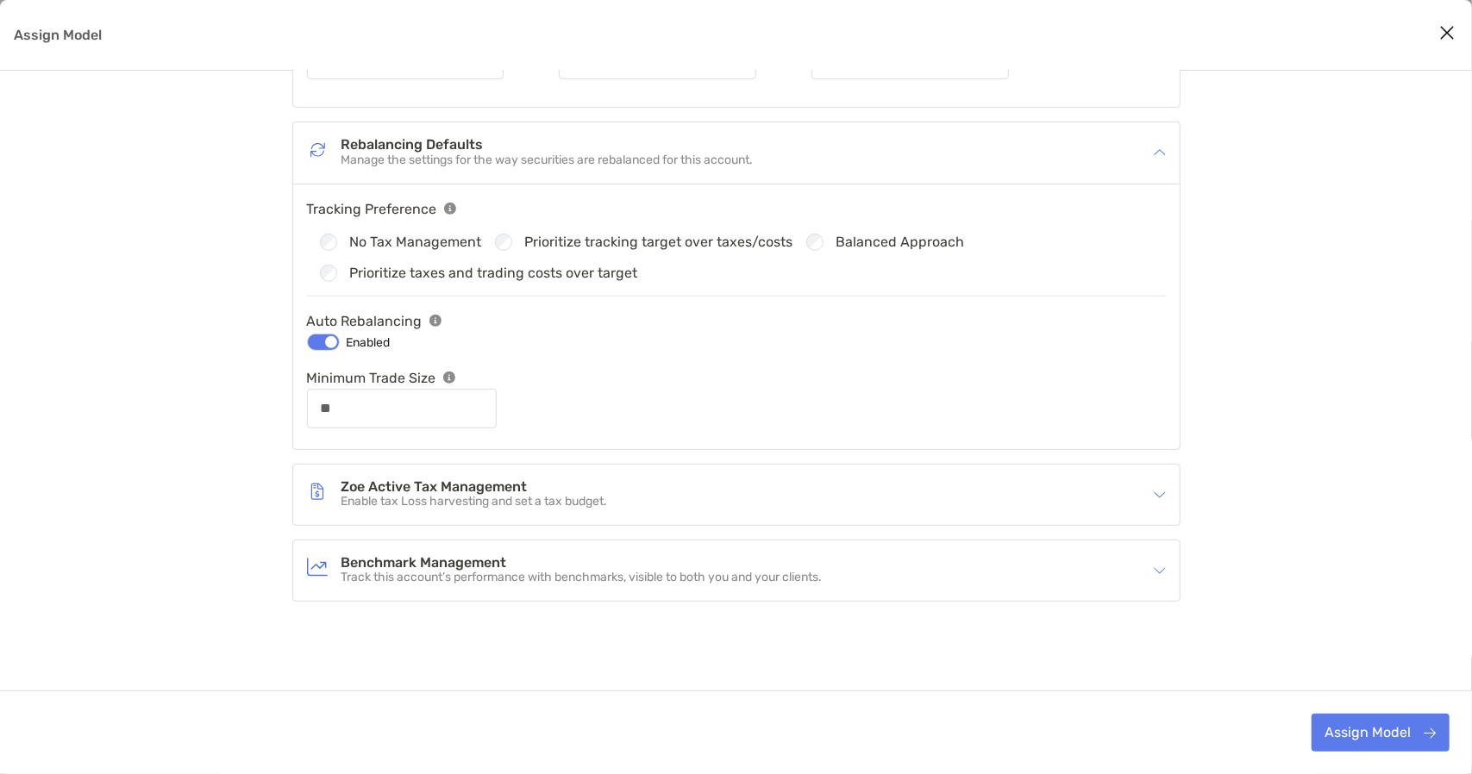
click at [528, 491] on h4 "Zoe Active Tax Management" at bounding box center [474, 487] width 266 height 15
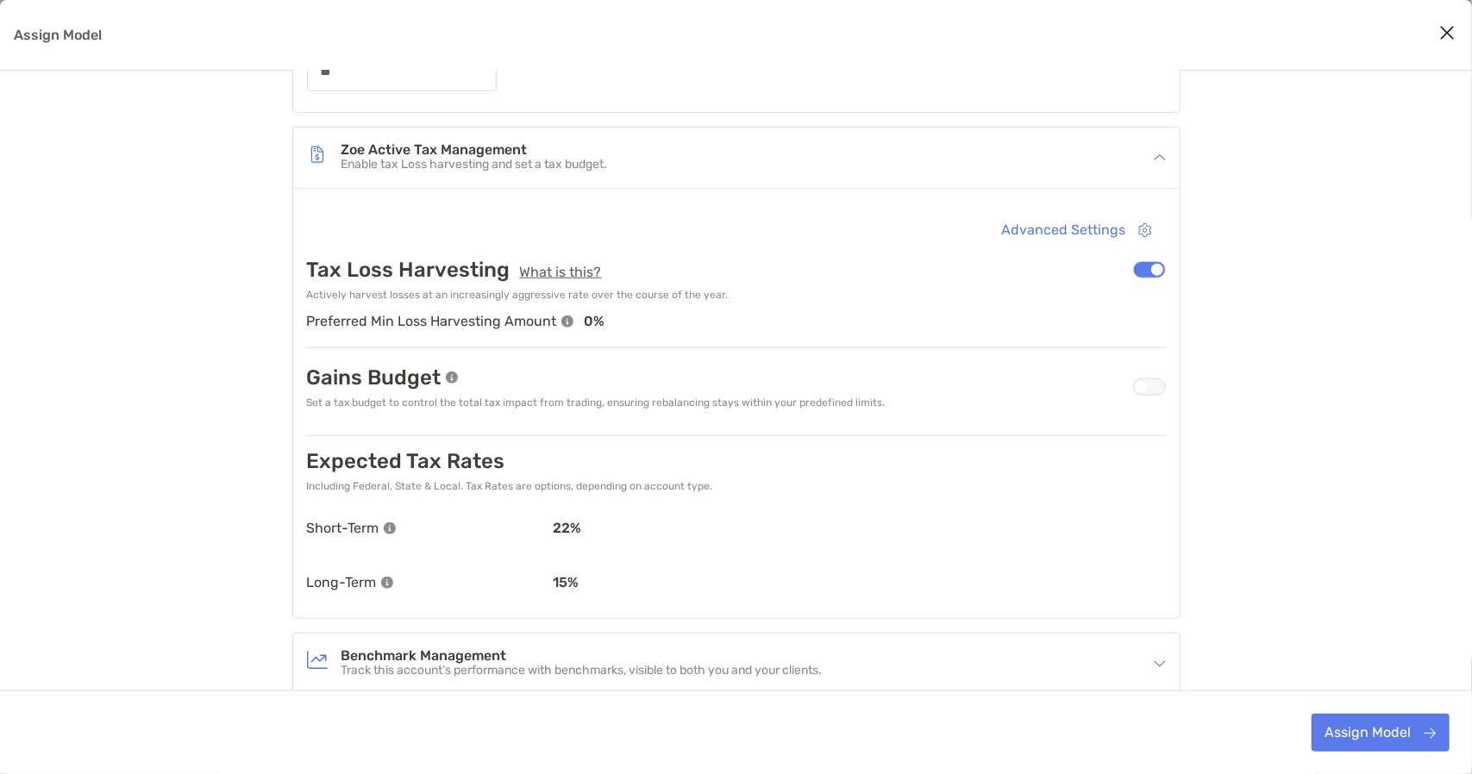
scroll to position [768, 0]
click at [1153, 394] on div "Gains Budget Set a tax budget to control the total tax impact from trading, ens…" at bounding box center [736, 388] width 859 height 44
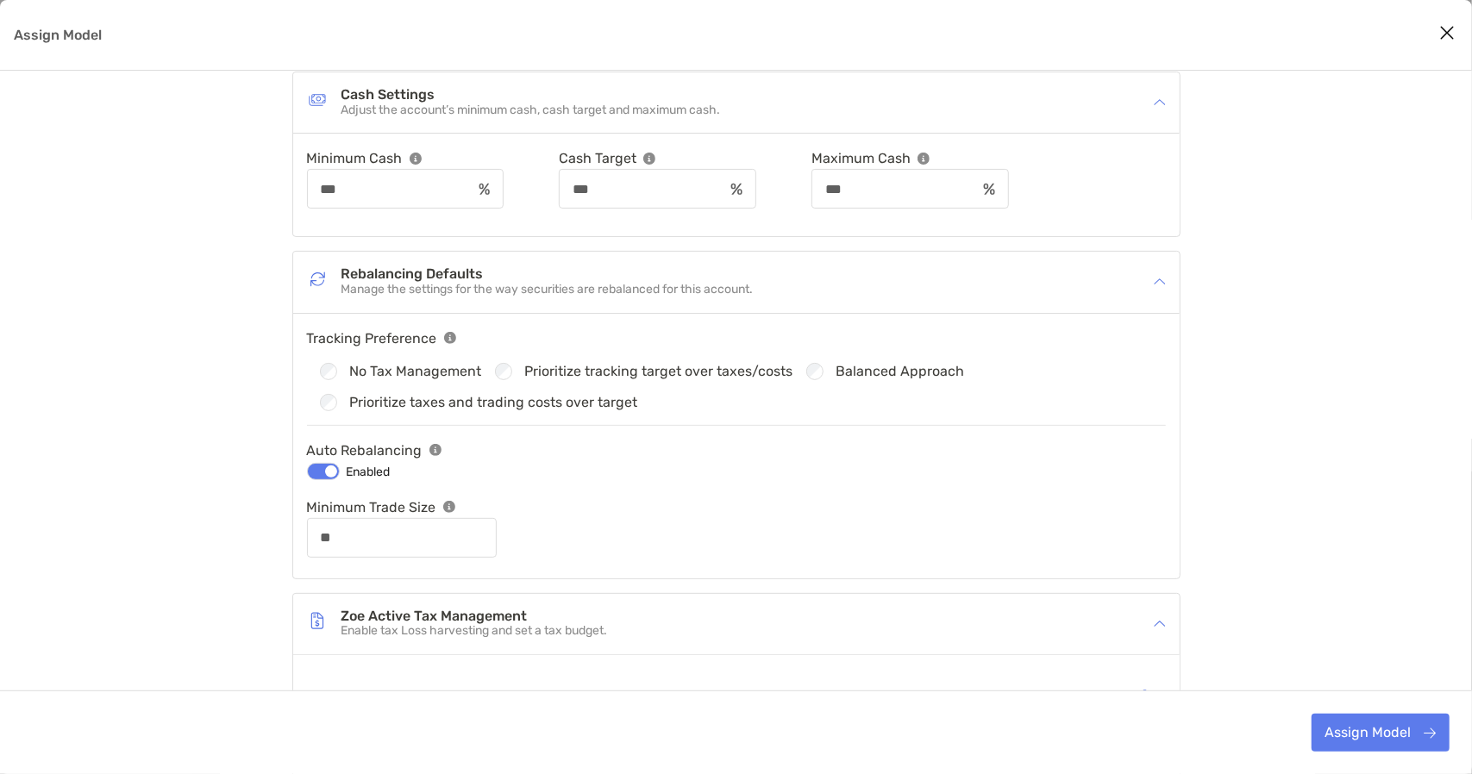
scroll to position [0, 0]
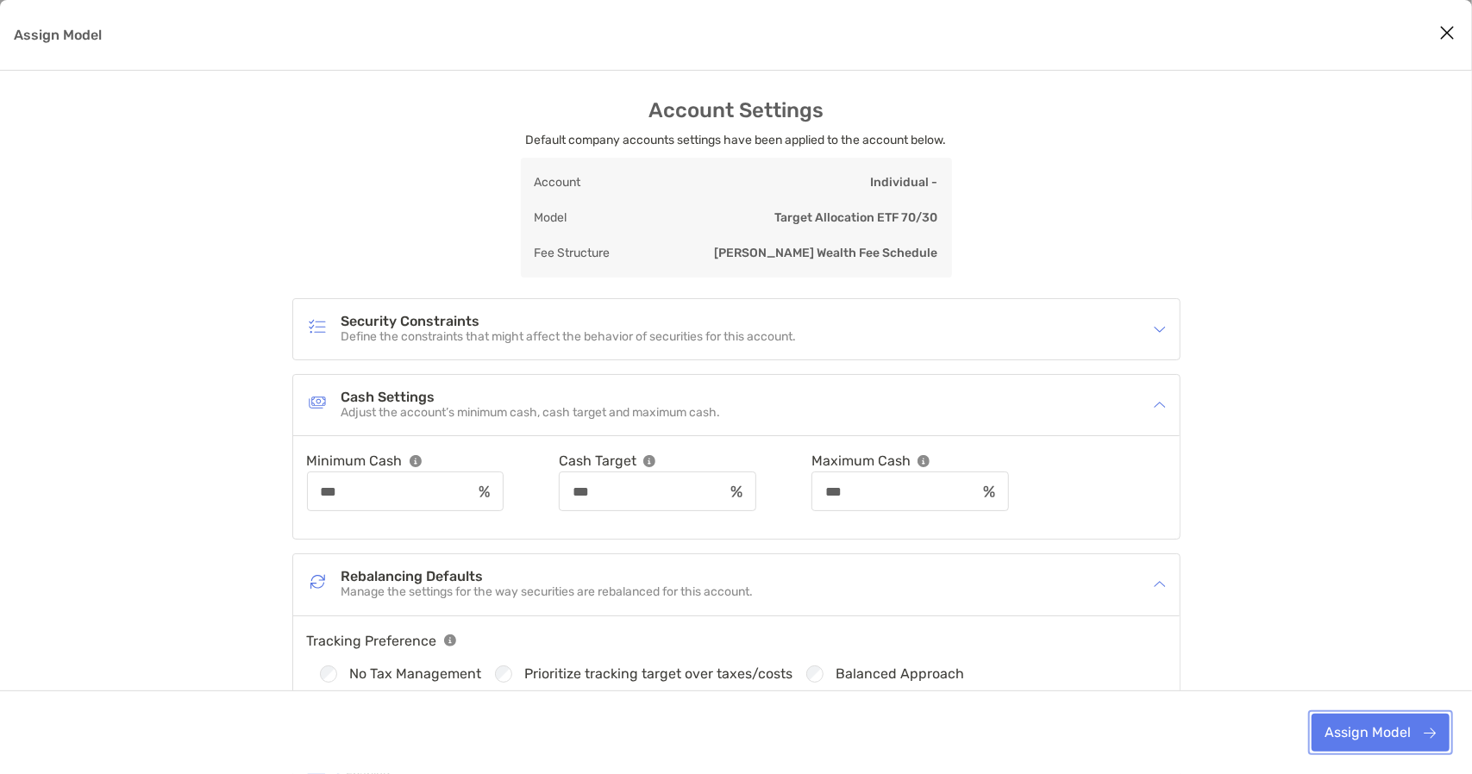
click at [1372, 732] on button "Assign Model" at bounding box center [1380, 733] width 138 height 38
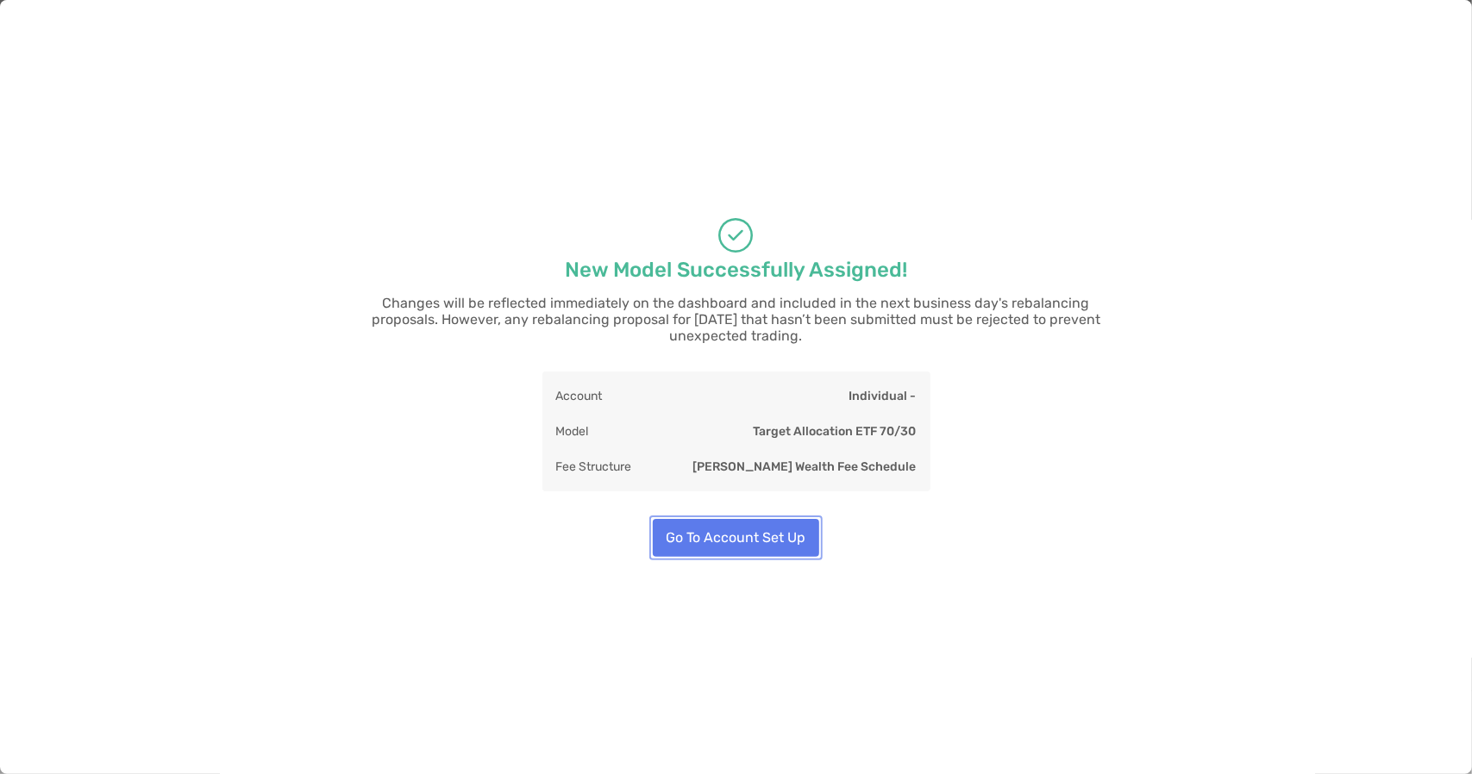
click at [775, 530] on button "Go To Account Set Up" at bounding box center [736, 538] width 166 height 38
type input "**"
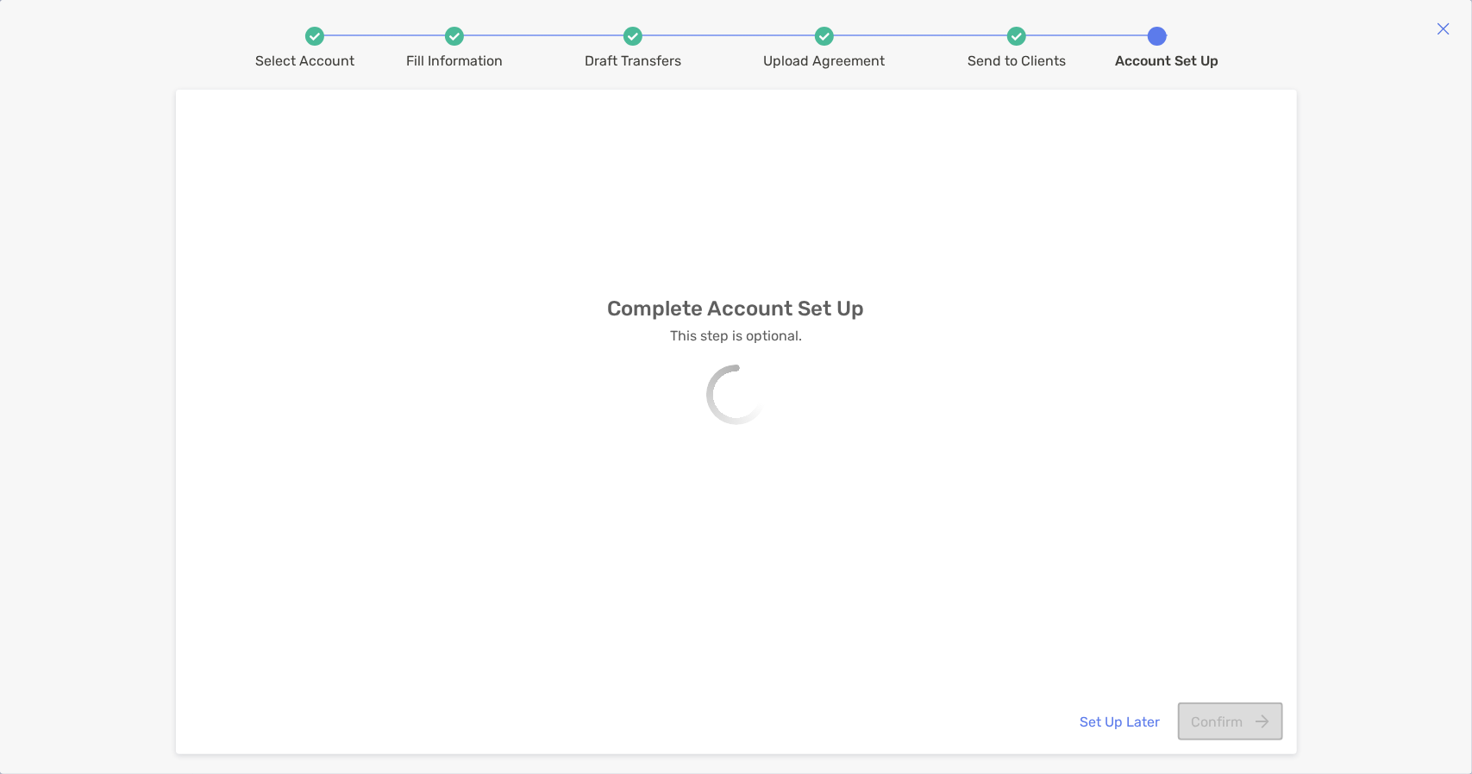
click at [775, 530] on div "Complete Account Set Up This step is optional." at bounding box center [736, 392] width 1095 height 537
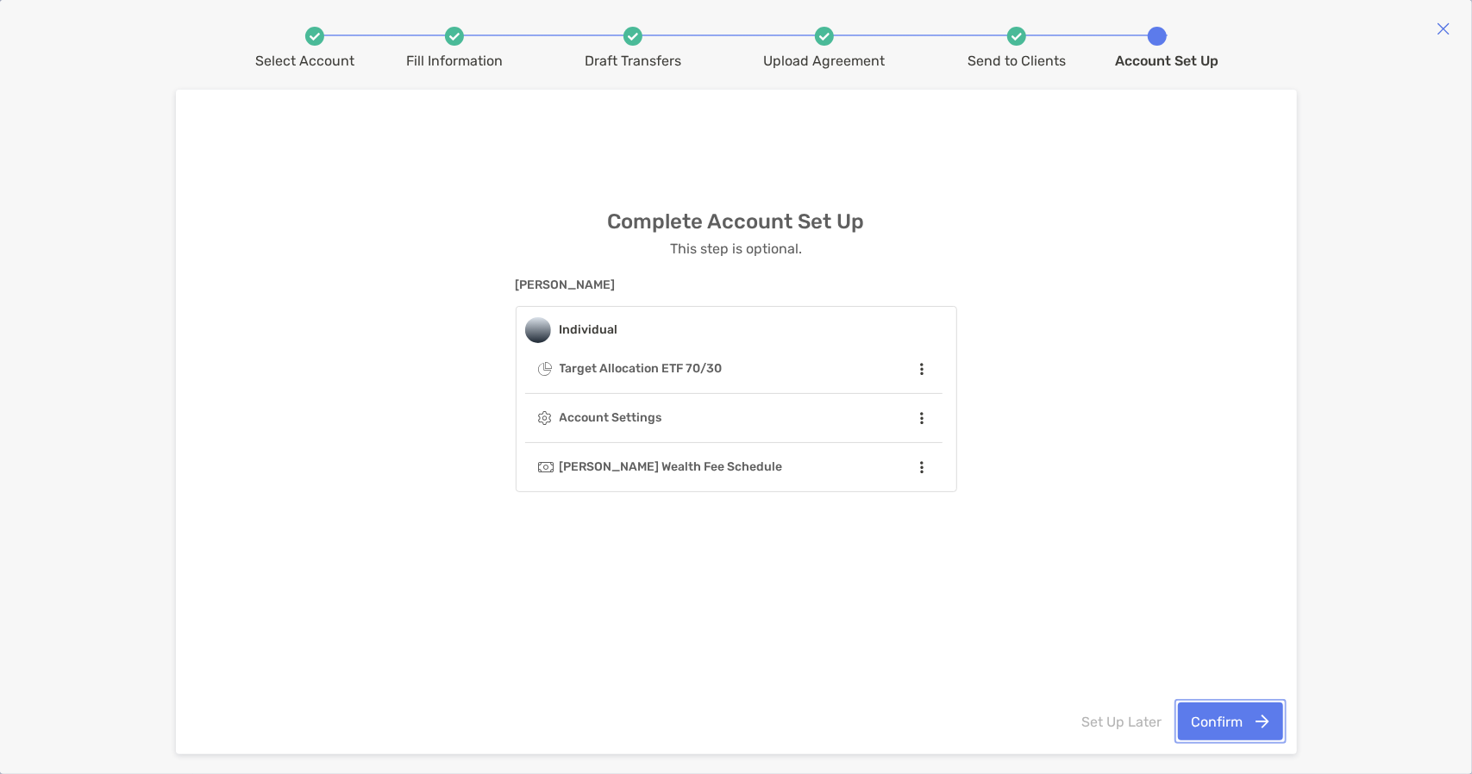
click at [1233, 714] on button "Confirm" at bounding box center [1230, 722] width 105 height 38
